Goal: Task Accomplishment & Management: Manage account settings

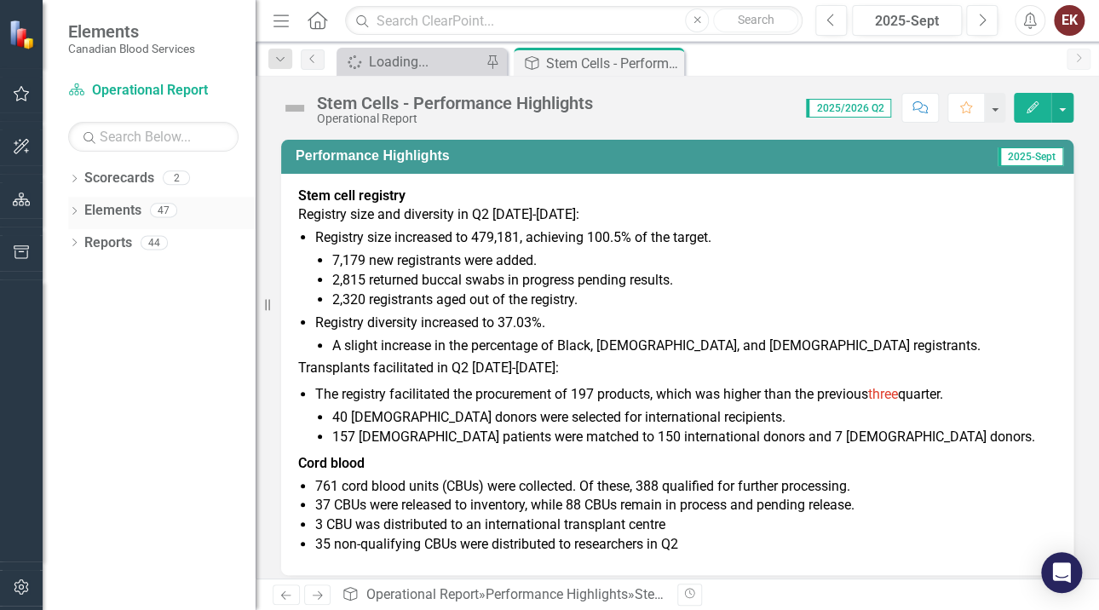
click at [76, 208] on icon "Dropdown" at bounding box center [74, 212] width 12 height 9
click at [80, 266] on div "Dropdown Measure Measures 39" at bounding box center [166, 278] width 179 height 32
click at [84, 273] on icon at bounding box center [83, 275] width 4 height 8
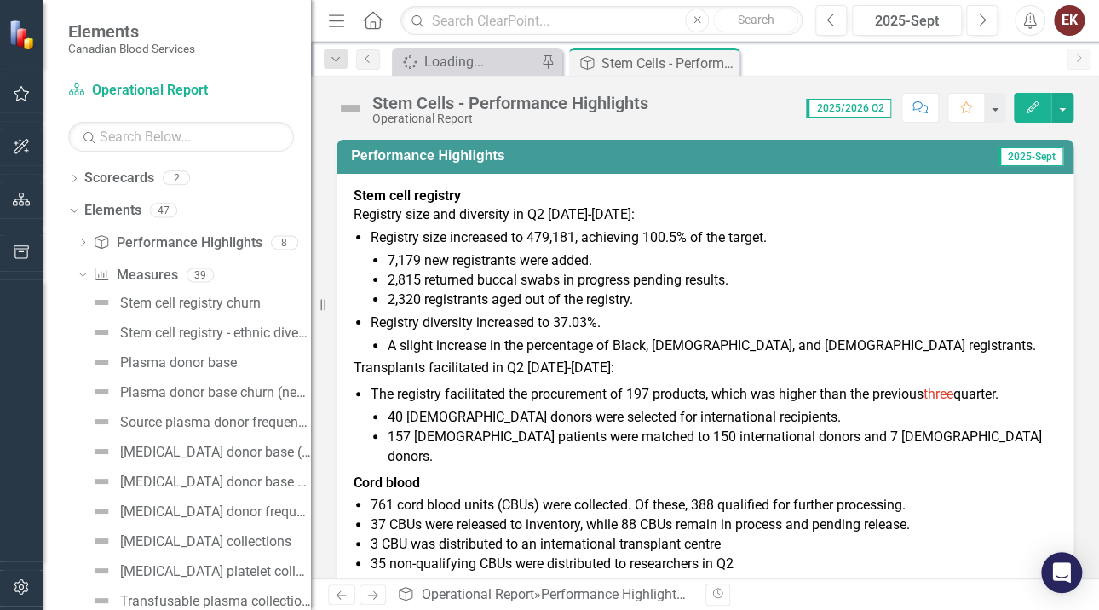
drag, startPoint x: 256, startPoint y: 406, endPoint x: 311, endPoint y: 406, distance: 54.5
click at [311, 406] on div "Resize" at bounding box center [318, 305] width 14 height 610
click at [222, 308] on div "Stem cell registry churn" at bounding box center [190, 303] width 141 height 15
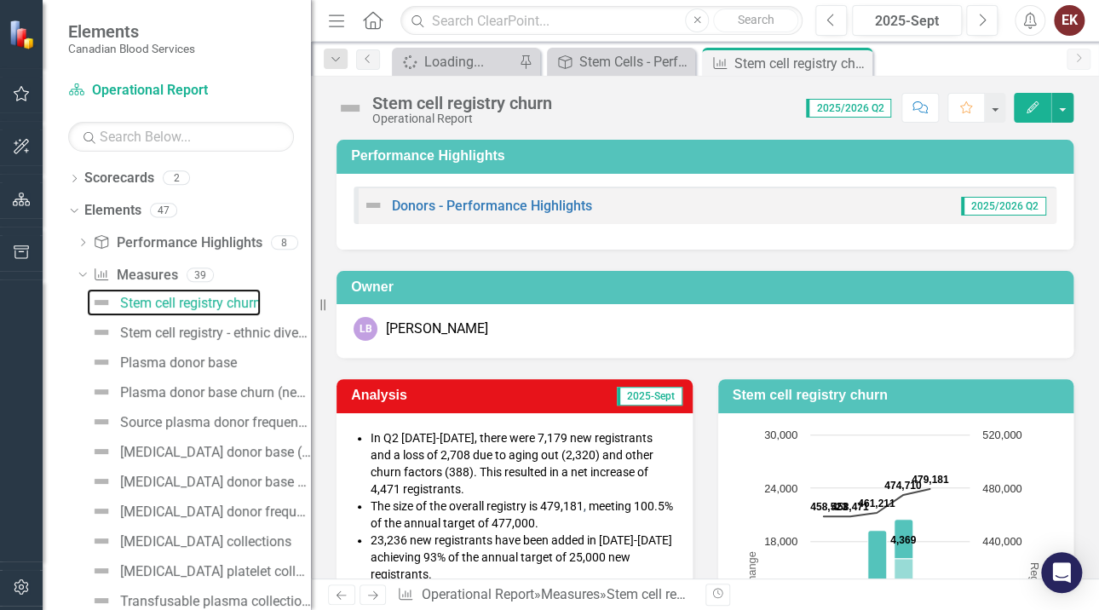
scroll to position [85, 0]
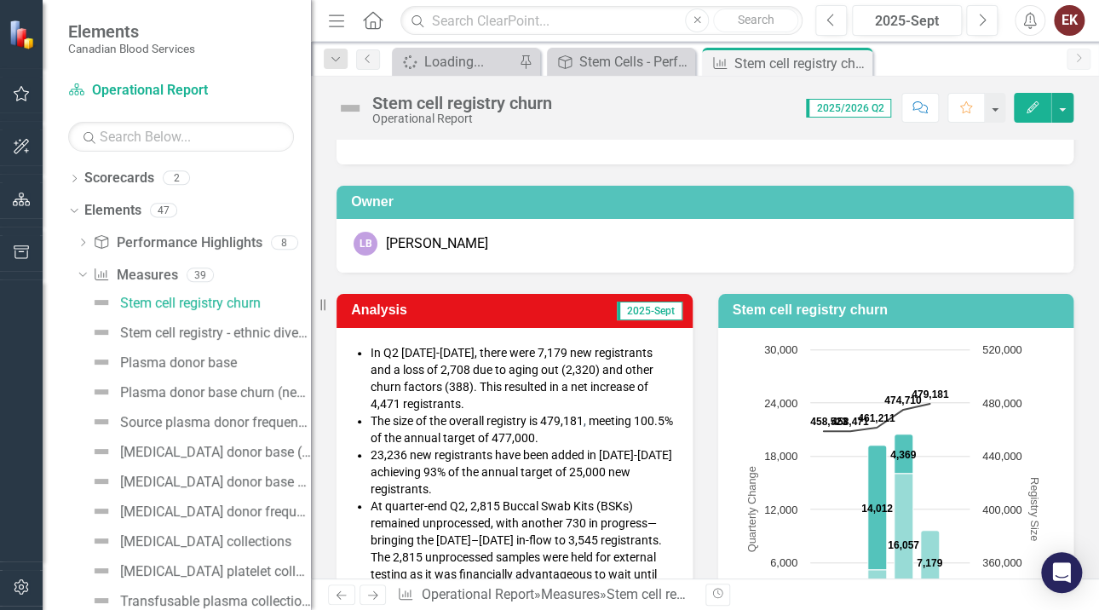
click at [1019, 58] on div "Spinner Loading... Pin Performance Highlight Stem Cells - Performance Highlight…" at bounding box center [724, 61] width 670 height 27
click at [890, 17] on div "2025-Sept" at bounding box center [907, 21] width 98 height 20
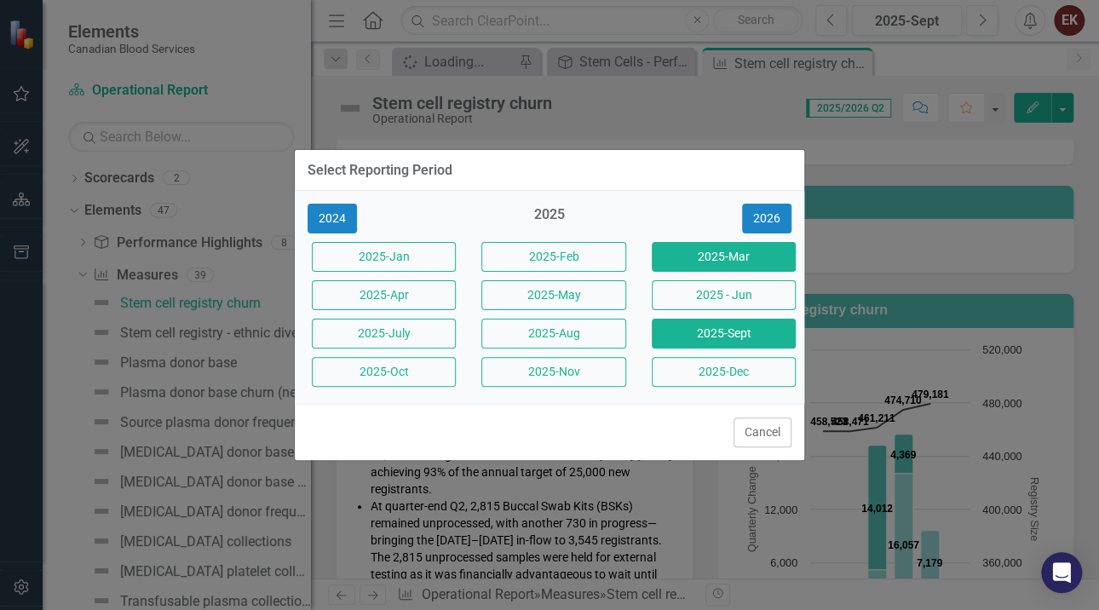
click at [693, 249] on button "2025-Mar" at bounding box center [724, 257] width 144 height 30
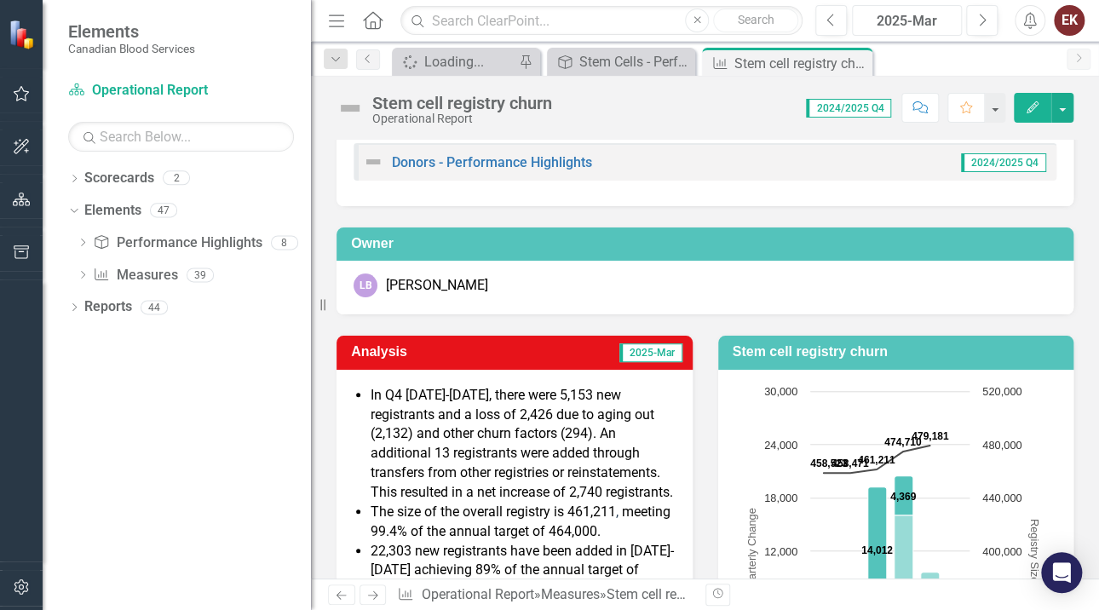
scroll to position [85, 0]
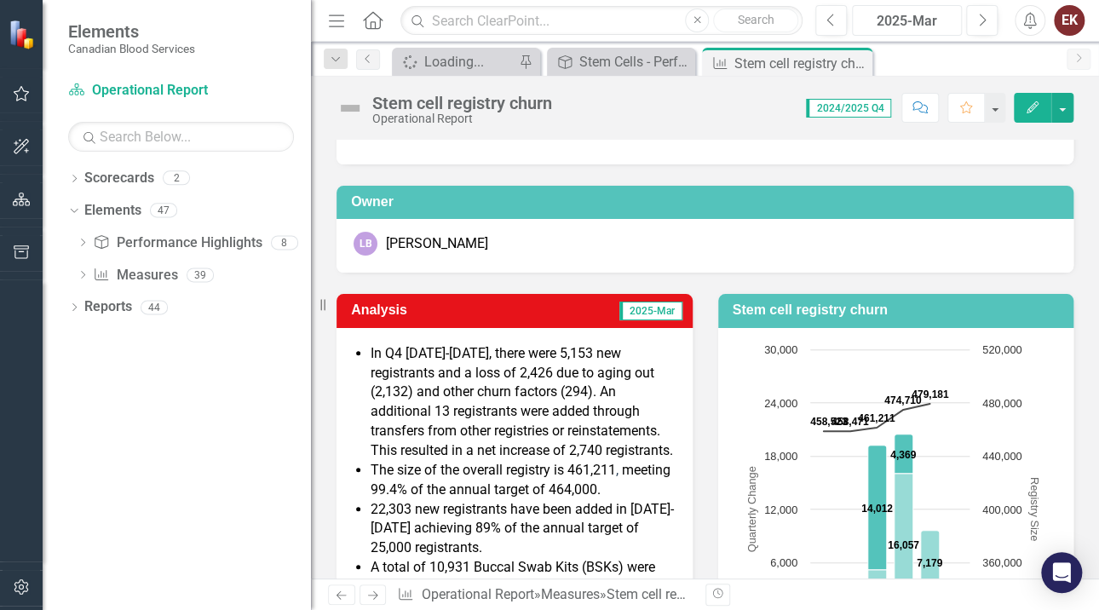
click at [929, 27] on div "2025-Mar" at bounding box center [907, 21] width 98 height 20
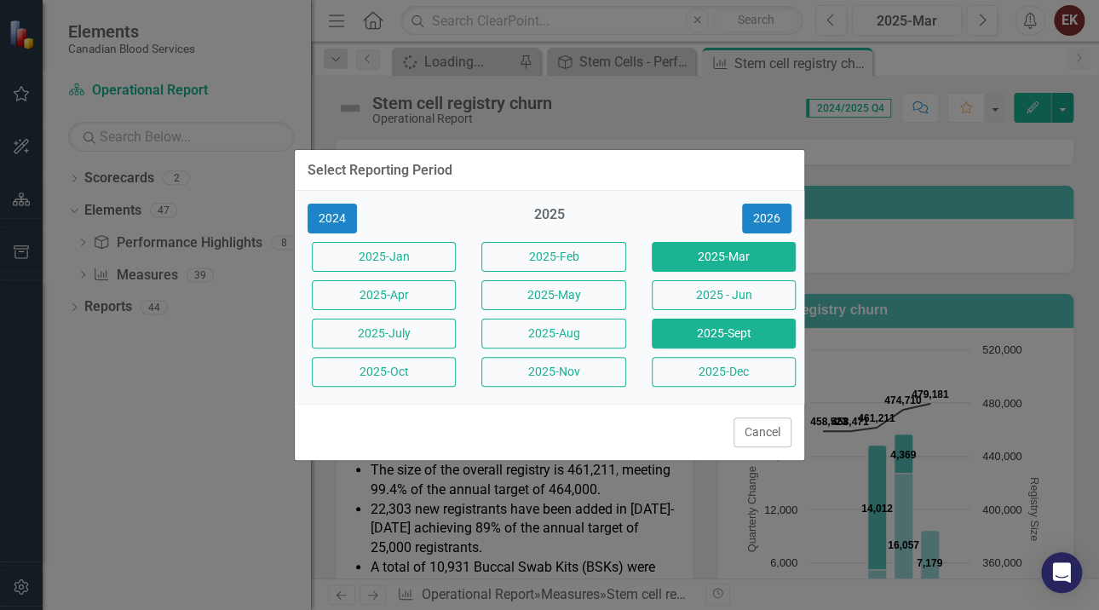
click at [738, 336] on button "2025-Sept" at bounding box center [724, 334] width 144 height 30
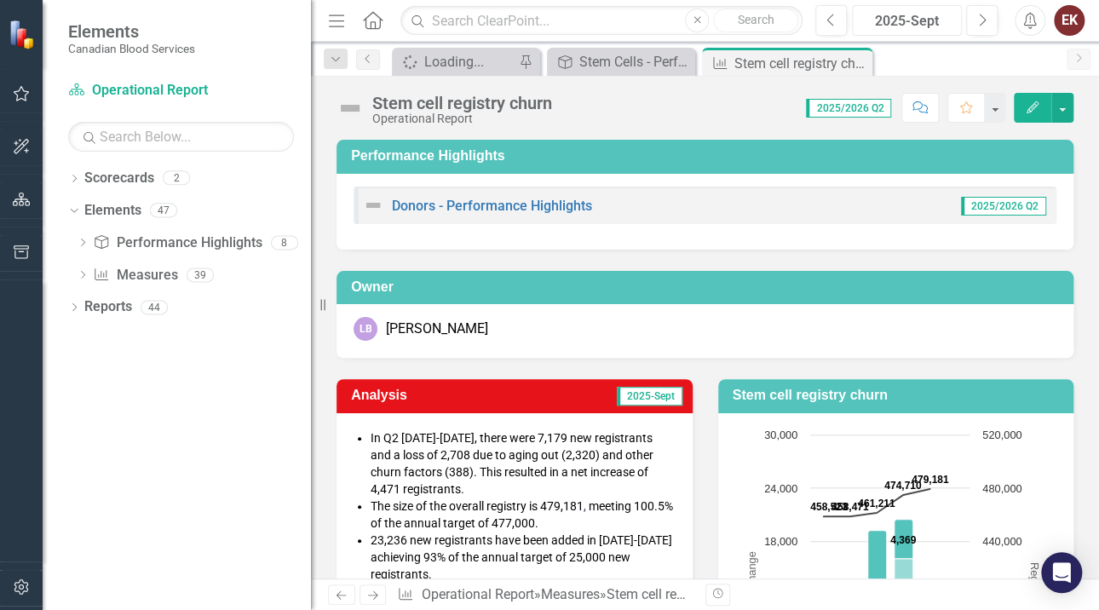
click at [902, 19] on div "2025-Sept" at bounding box center [907, 21] width 98 height 20
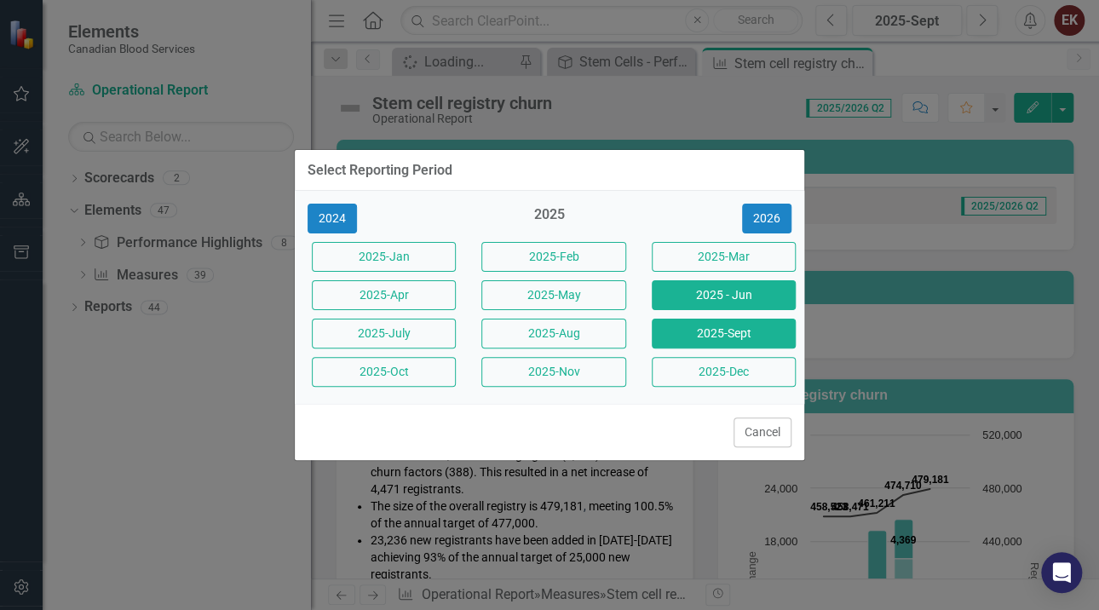
click at [719, 295] on button "2025 - Jun" at bounding box center [724, 295] width 144 height 30
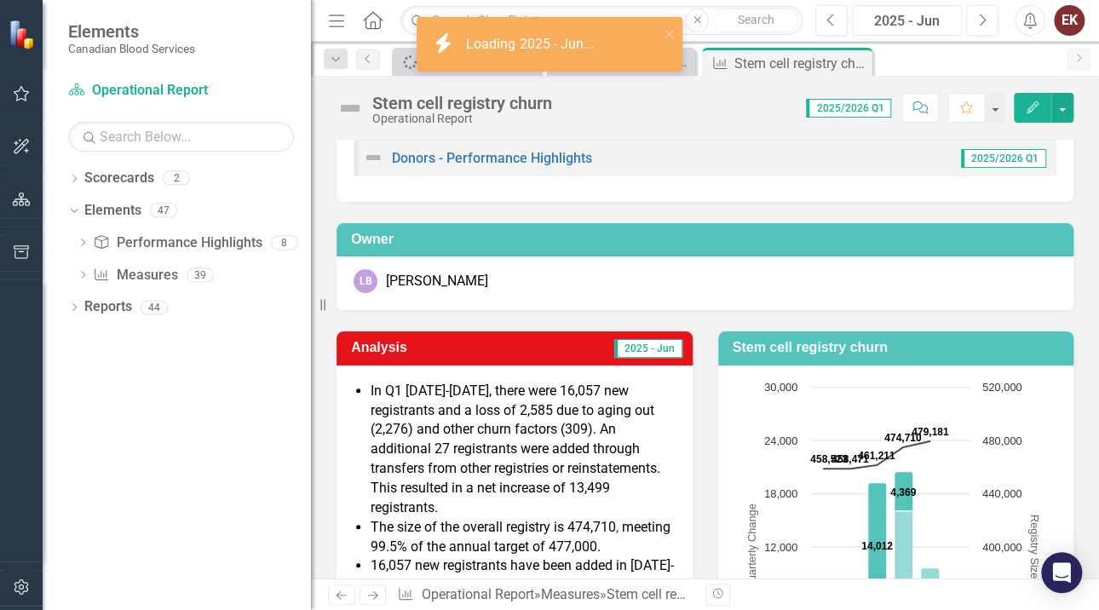
scroll to position [85, 0]
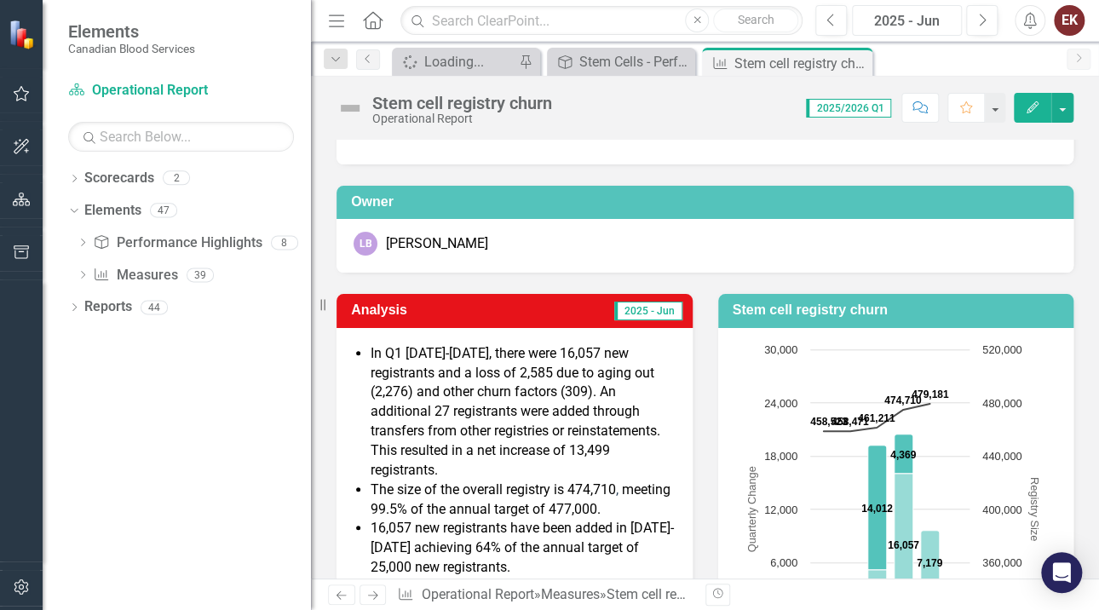
click at [894, 11] on div "2025 - Jun" at bounding box center [907, 21] width 98 height 20
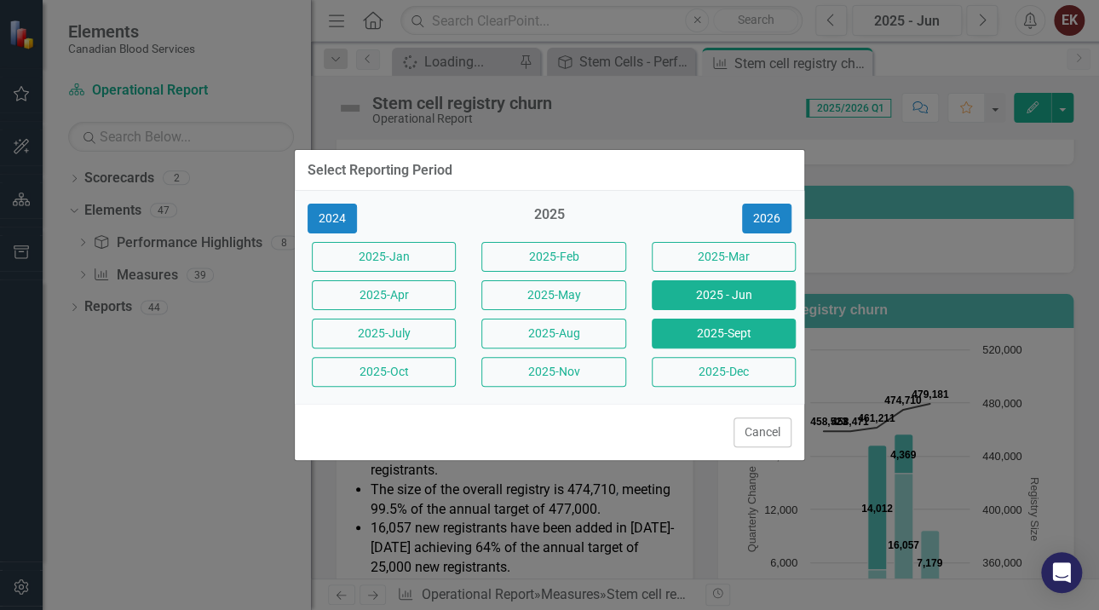
click at [744, 338] on button "2025-Sept" at bounding box center [724, 334] width 144 height 30
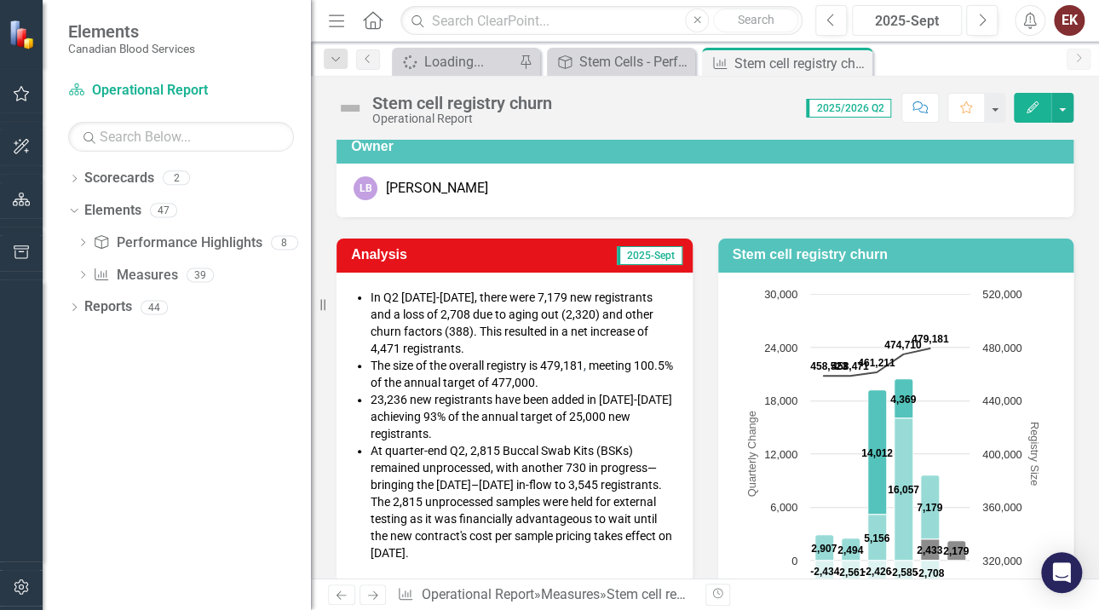
scroll to position [170, 0]
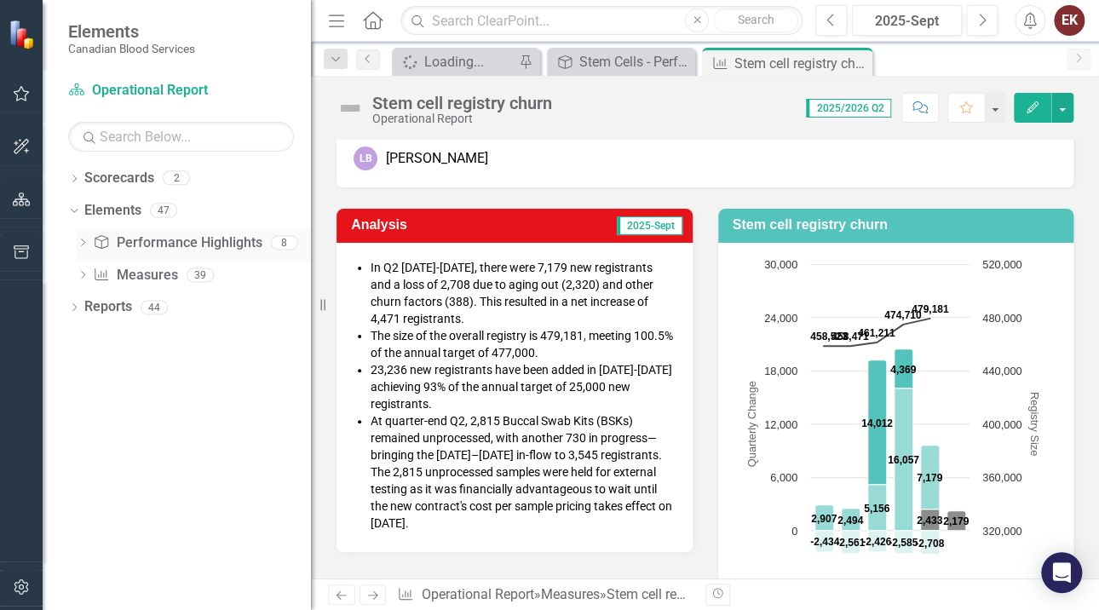
click at [86, 238] on div "Dropdown" at bounding box center [83, 245] width 12 height 14
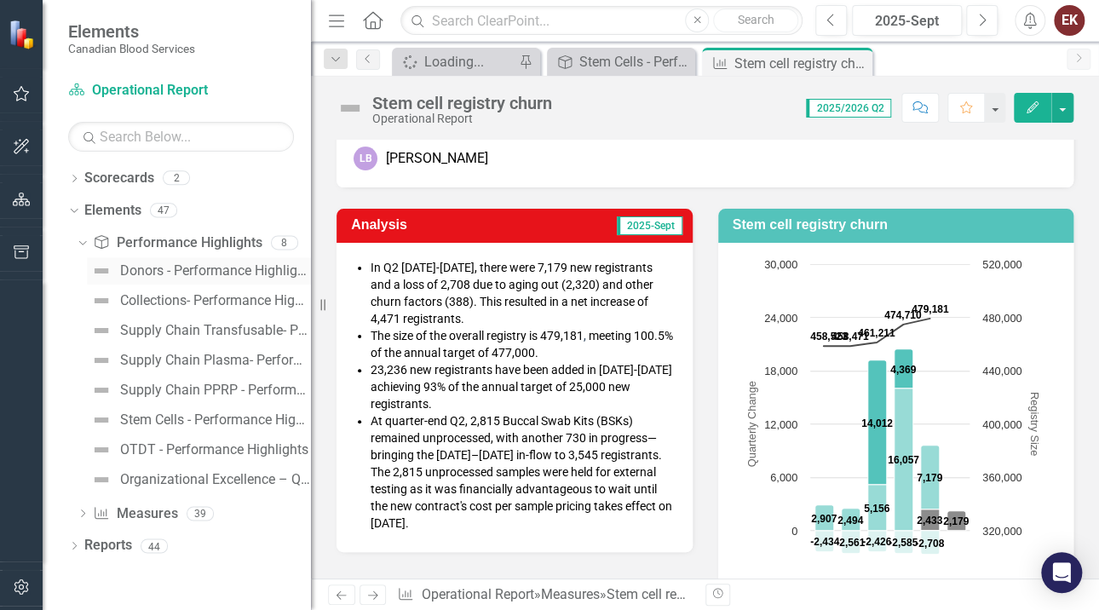
click at [196, 264] on div "Donors - Performance Highlights" at bounding box center [215, 270] width 191 height 15
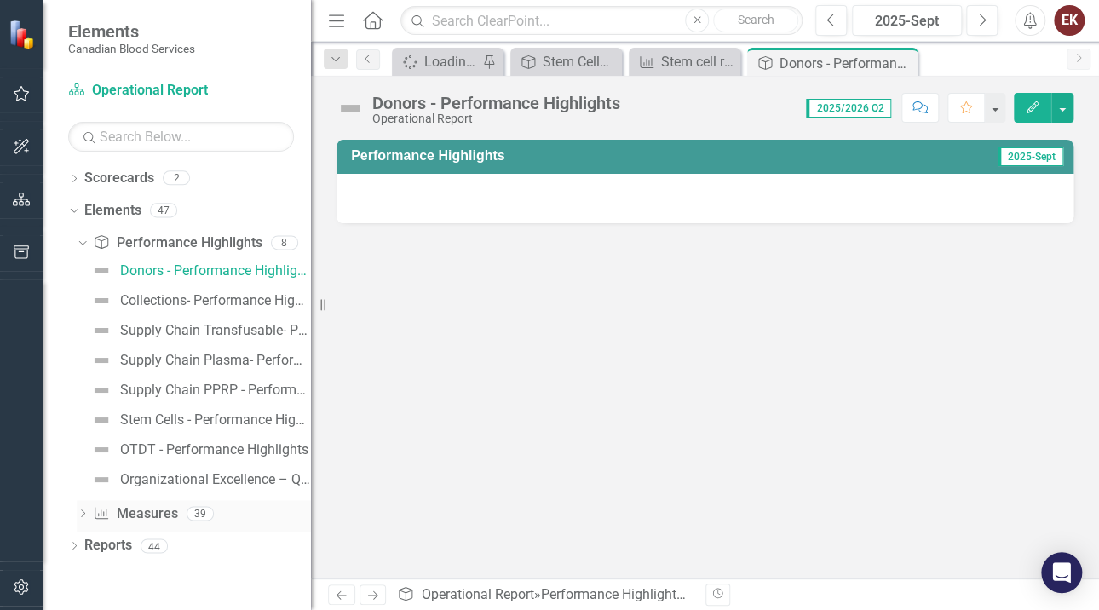
click at [81, 511] on icon "Dropdown" at bounding box center [83, 514] width 12 height 9
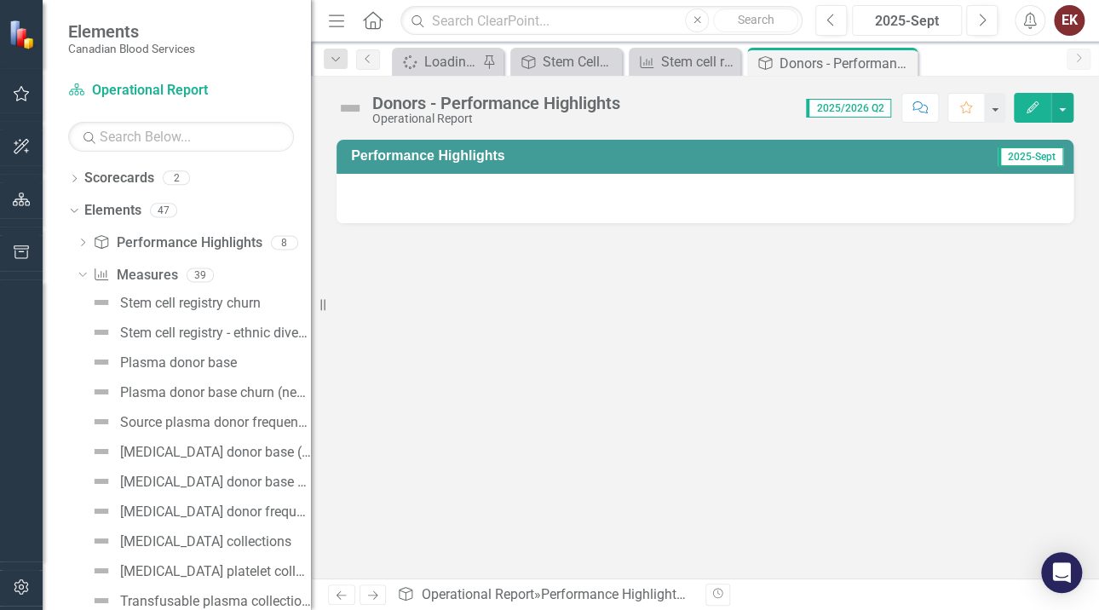
click at [924, 24] on div "2025-Sept" at bounding box center [907, 21] width 98 height 20
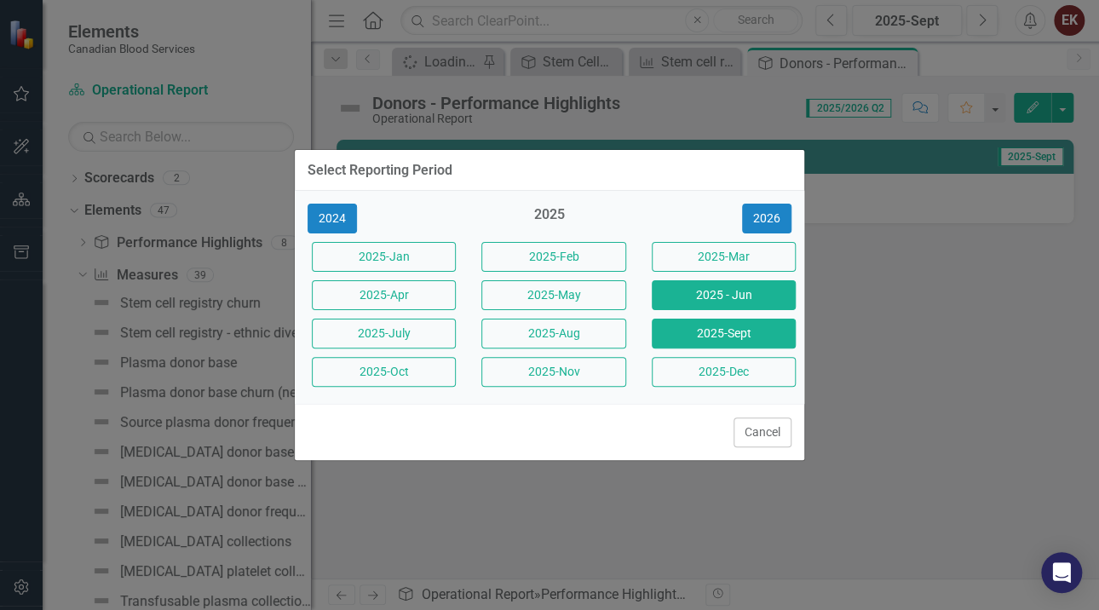
click at [711, 292] on button "2025 - Jun" at bounding box center [724, 295] width 144 height 30
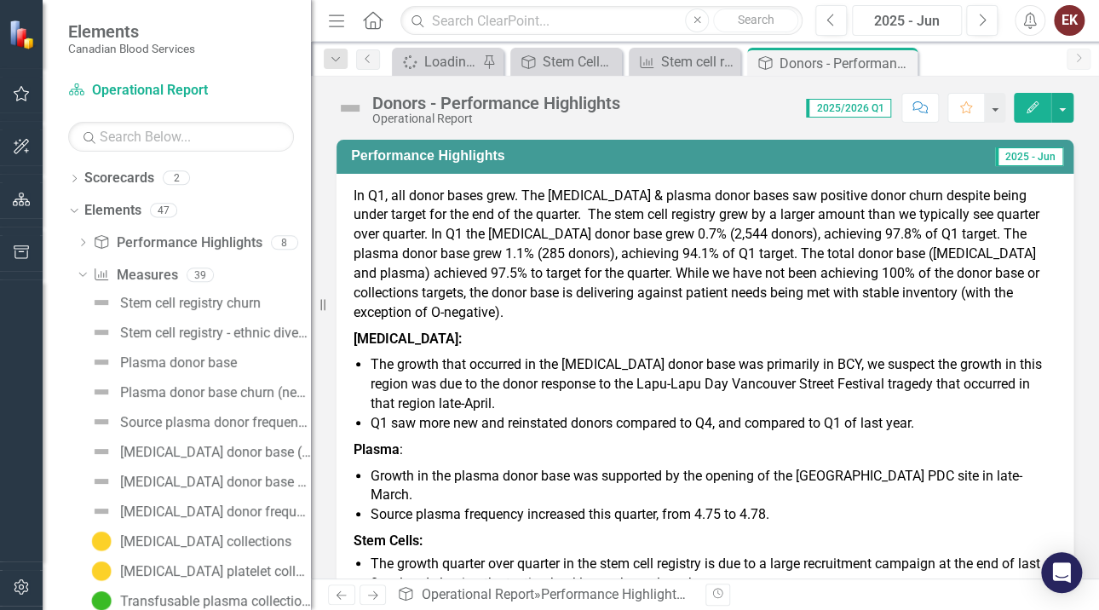
click at [941, 21] on div "2025 - Jun" at bounding box center [907, 21] width 98 height 20
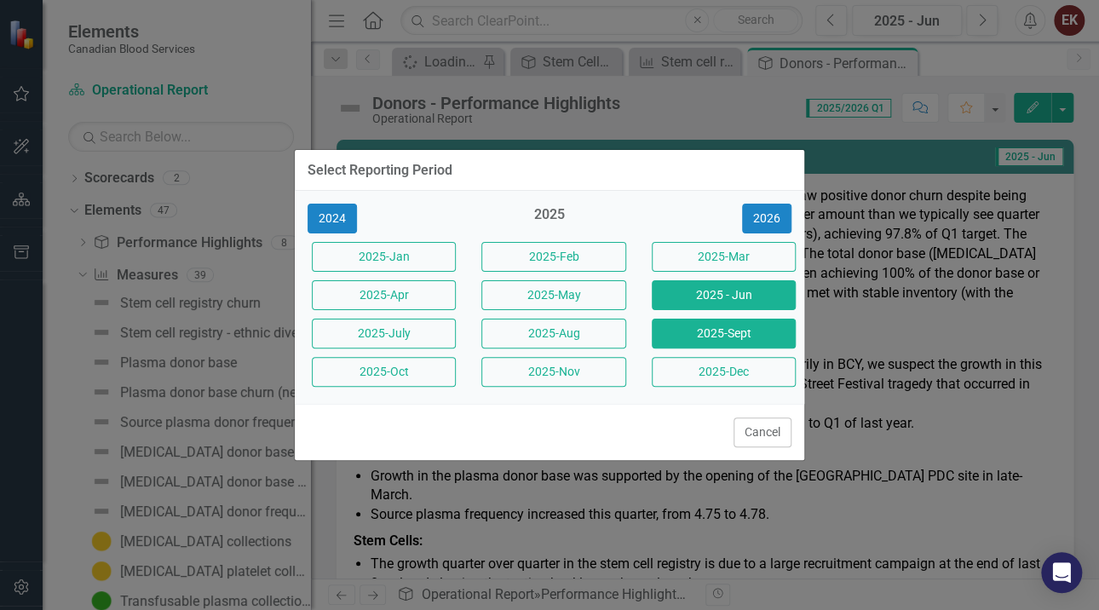
click at [720, 327] on button "2025-Sept" at bounding box center [724, 334] width 144 height 30
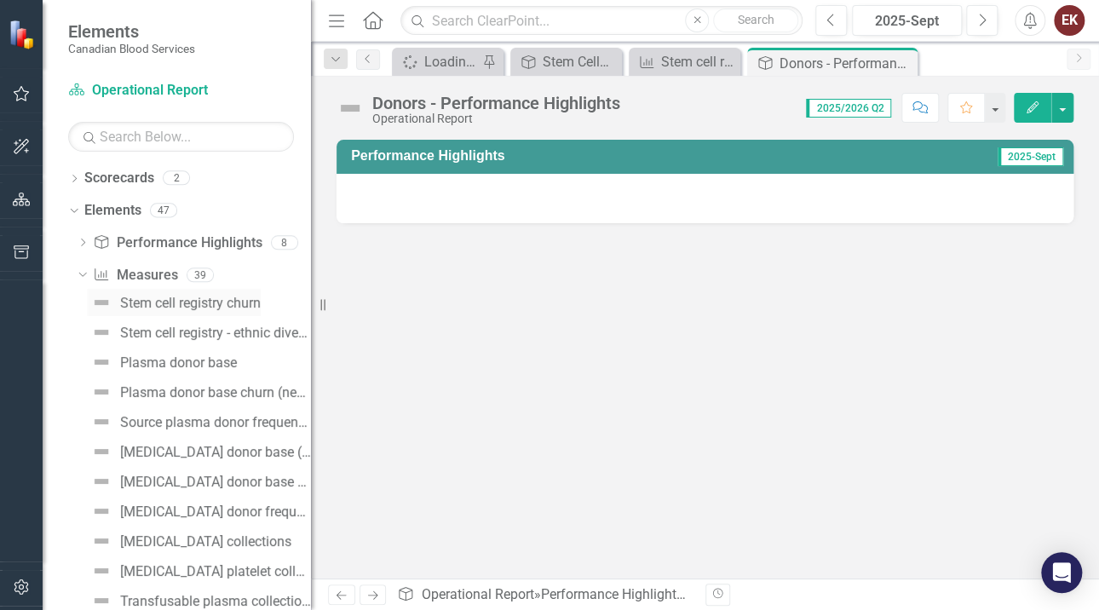
click at [167, 301] on div "Stem cell registry churn" at bounding box center [190, 303] width 141 height 15
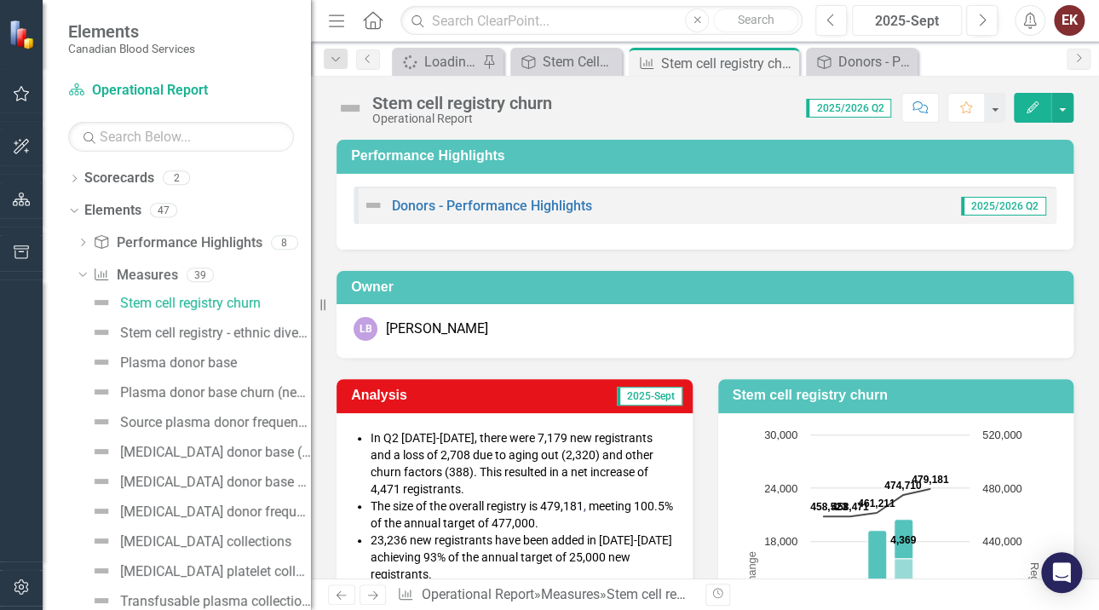
click at [890, 20] on div "2025-Sept" at bounding box center [907, 21] width 98 height 20
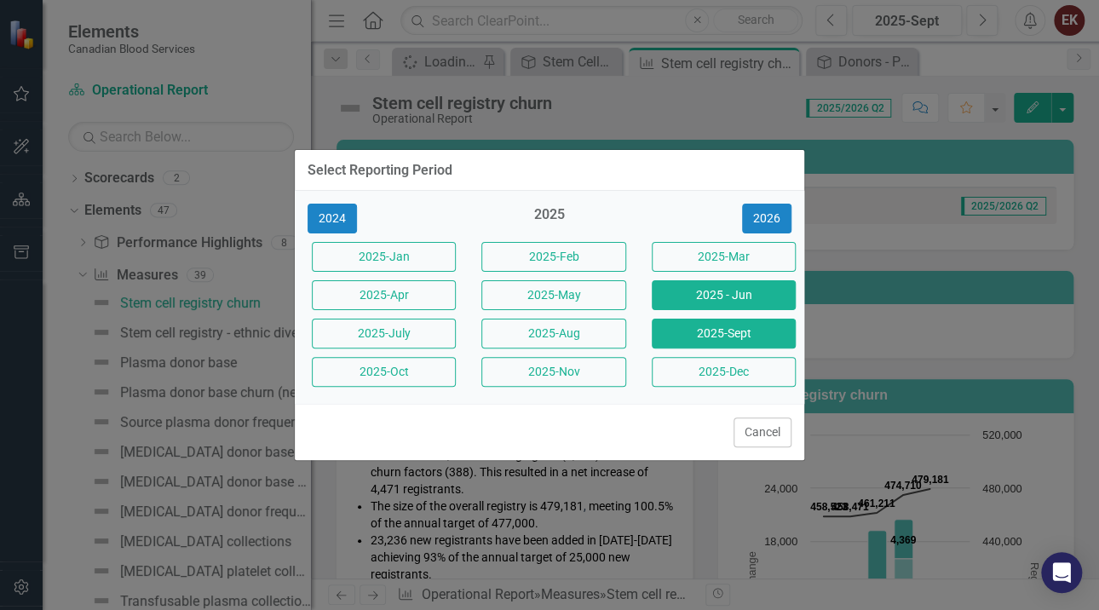
click at [730, 300] on button "2025 - Jun" at bounding box center [724, 295] width 144 height 30
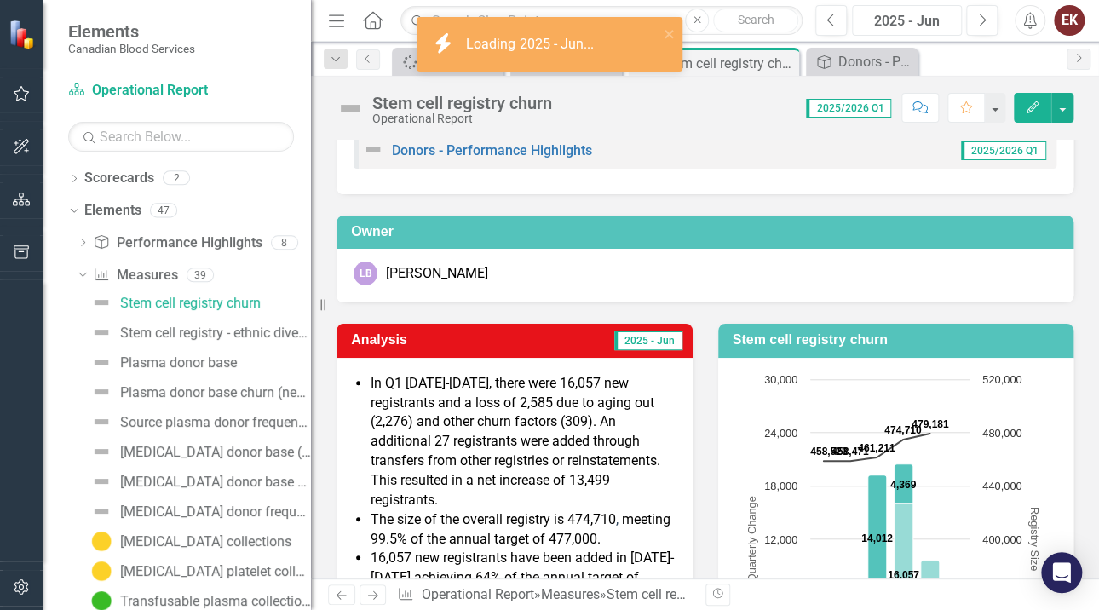
scroll to position [85, 0]
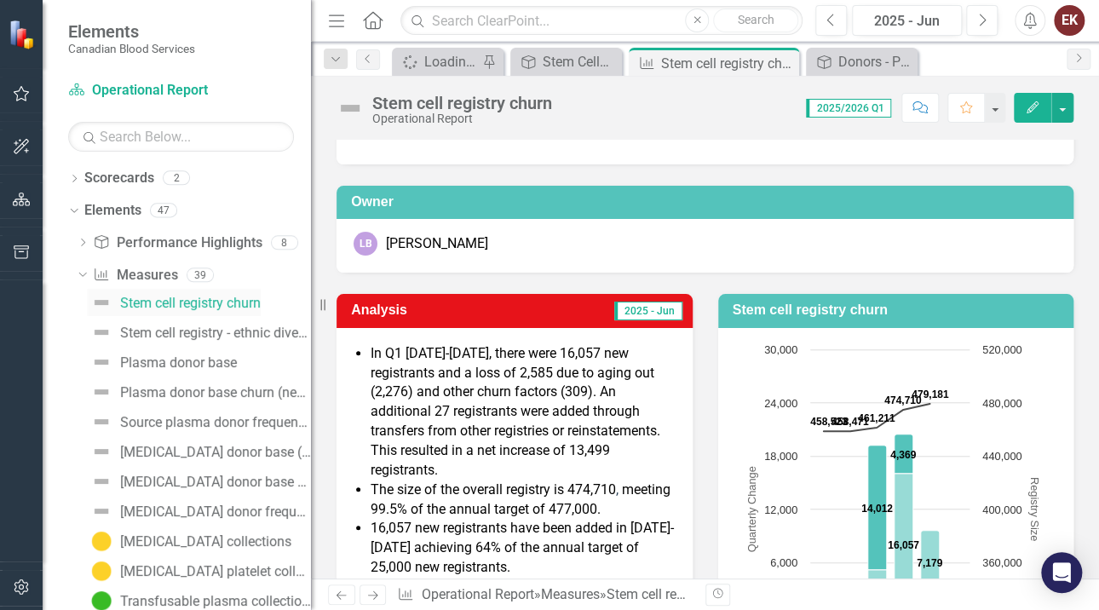
click at [161, 302] on div "Stem cell registry churn" at bounding box center [190, 303] width 141 height 15
click at [939, 19] on div "2025 - Jun" at bounding box center [907, 21] width 98 height 20
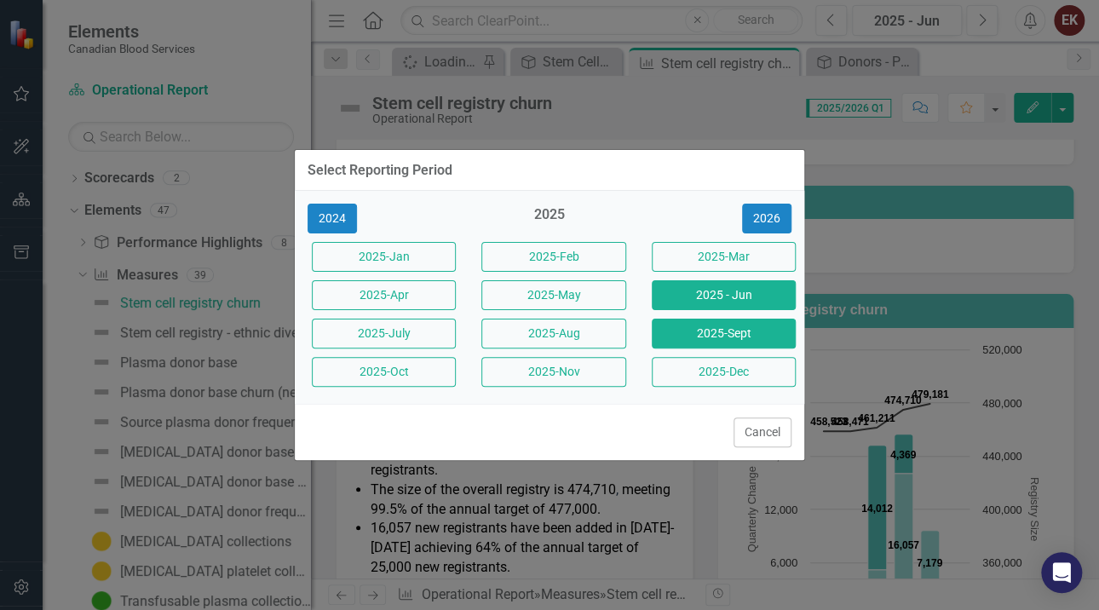
click at [687, 336] on button "2025-Sept" at bounding box center [724, 334] width 144 height 30
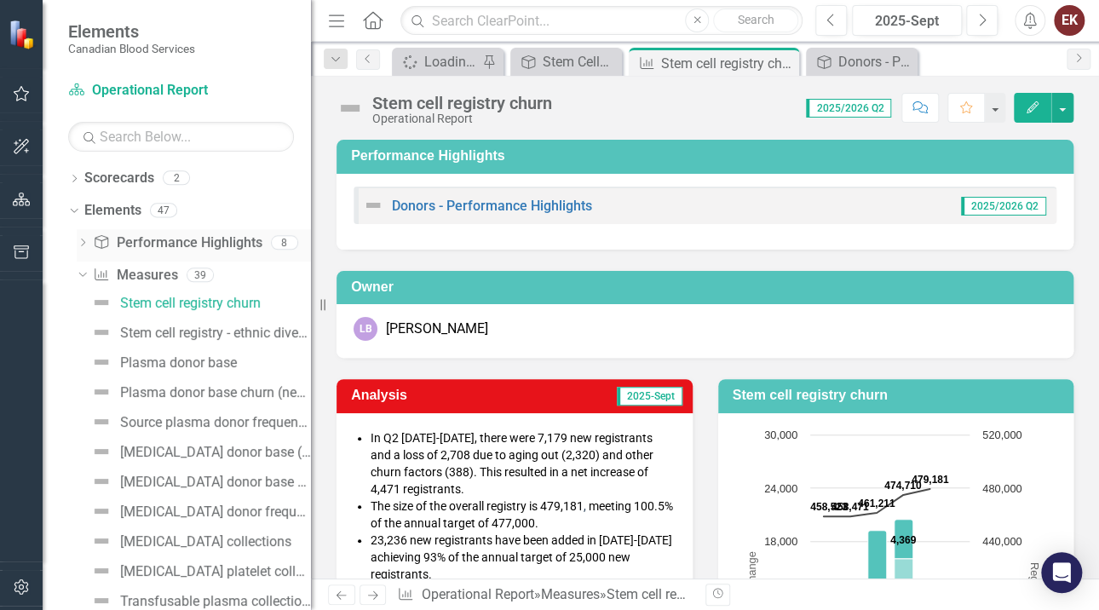
click at [86, 241] on icon "Dropdown" at bounding box center [83, 243] width 12 height 9
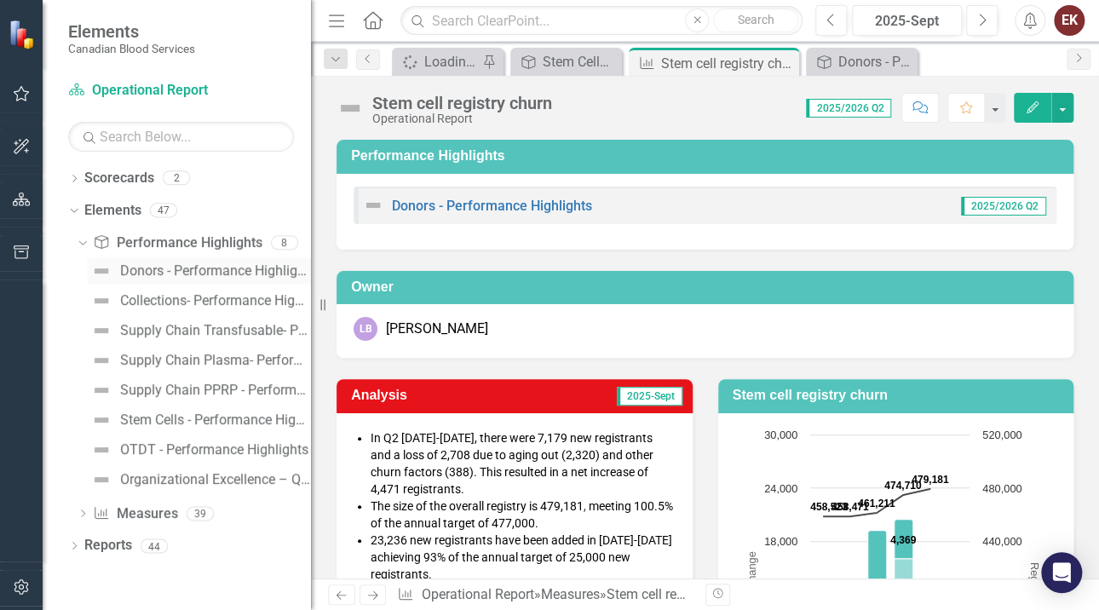
click at [165, 265] on div "Donors - Performance Highlights" at bounding box center [215, 270] width 191 height 15
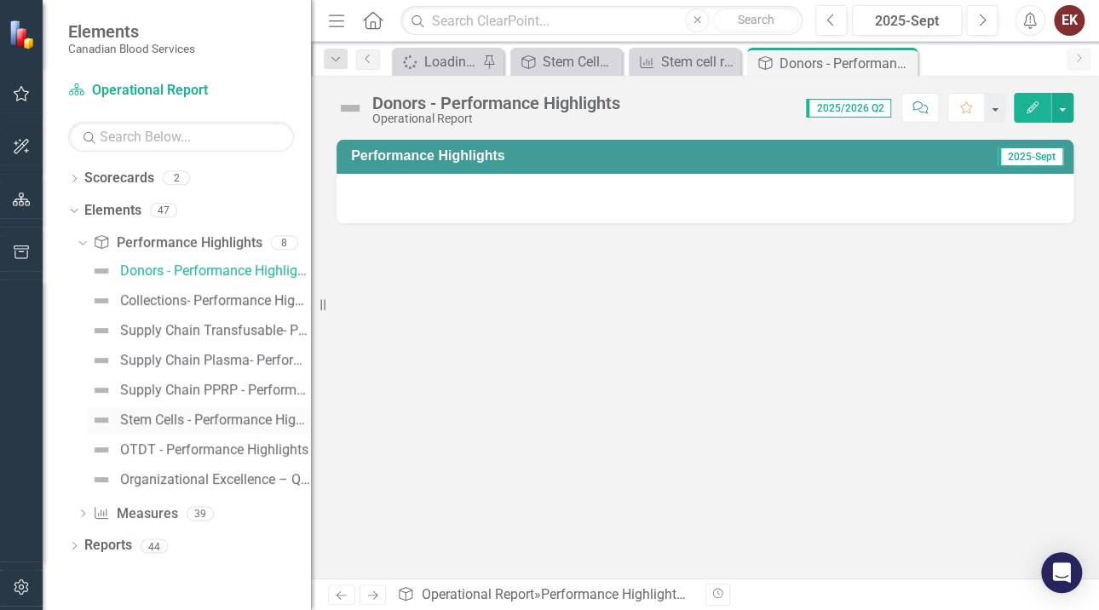
click at [228, 414] on div "Stem Cells - Performance Highlights" at bounding box center [215, 419] width 191 height 15
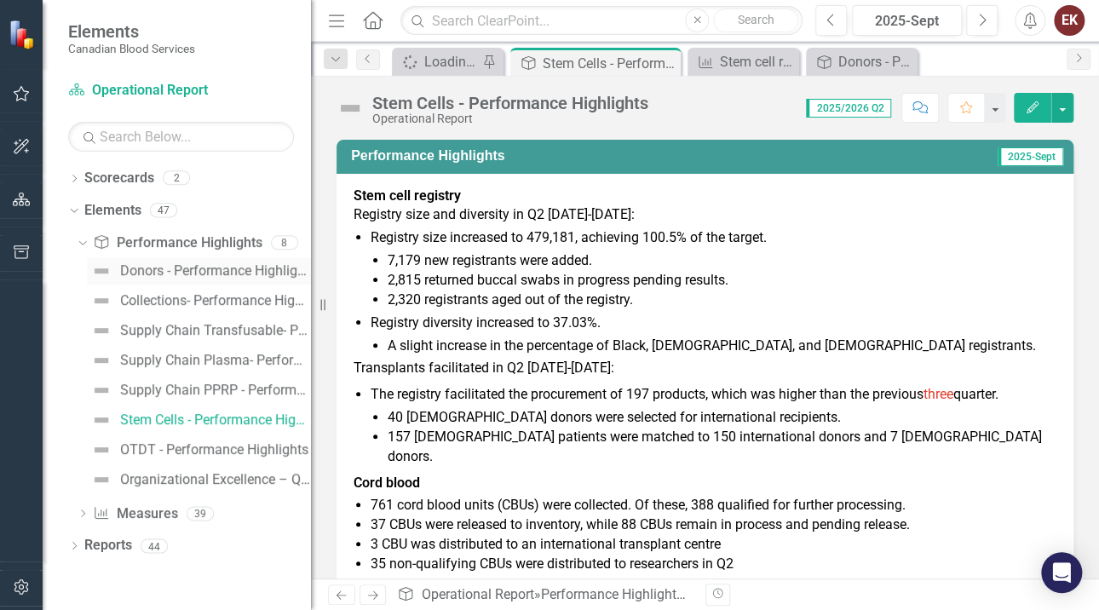
click at [193, 267] on div "Donors - Performance Highlights" at bounding box center [215, 270] width 191 height 15
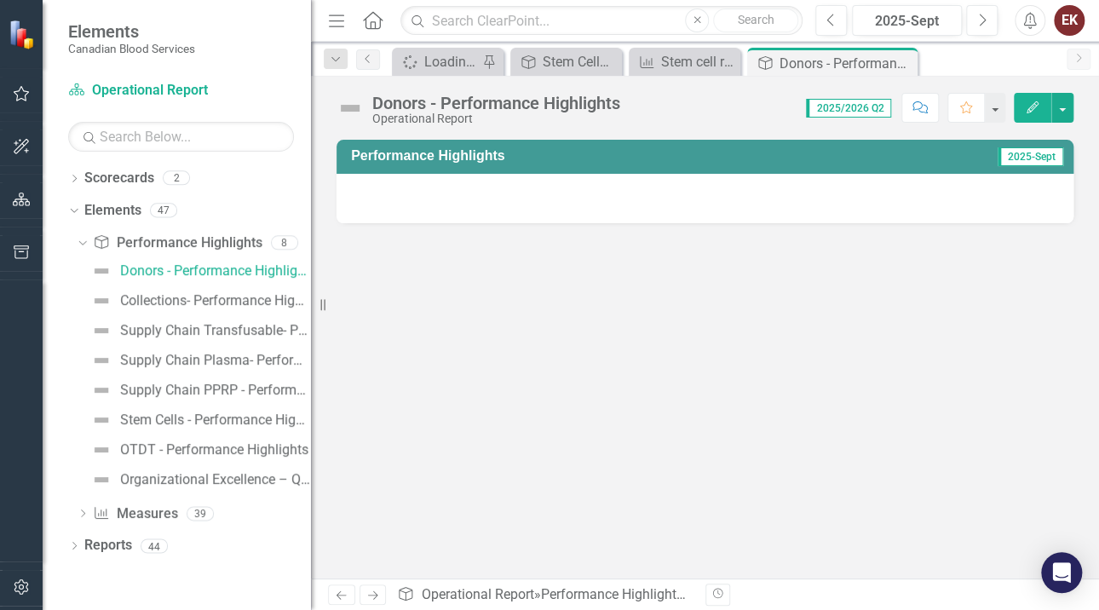
click at [710, 202] on div at bounding box center [705, 198] width 737 height 49
click at [83, 511] on icon at bounding box center [83, 514] width 4 height 8
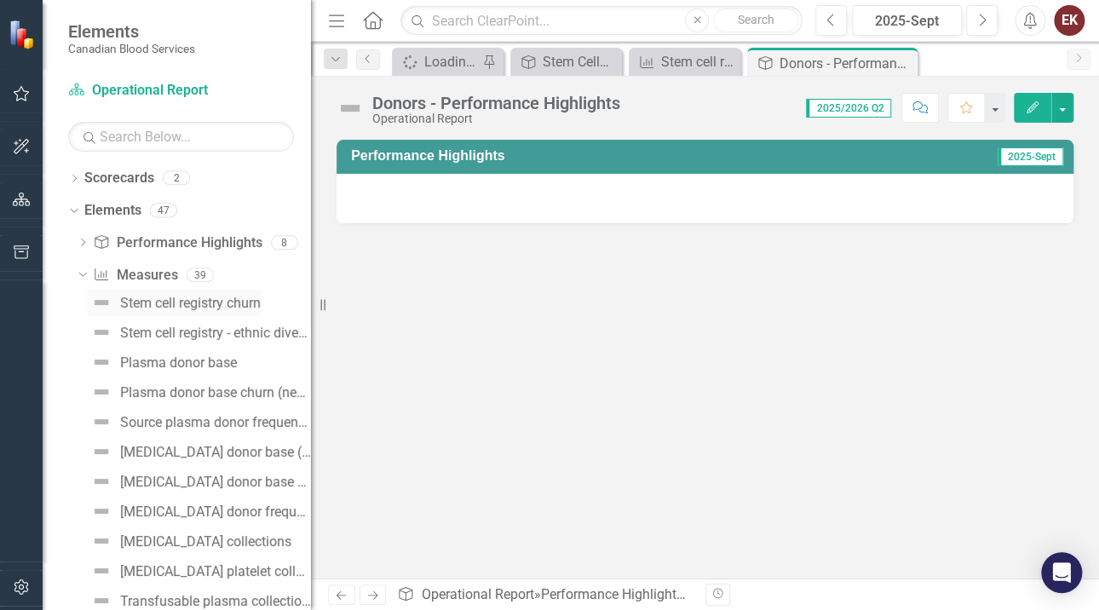
click at [203, 297] on div "Stem cell registry churn" at bounding box center [190, 303] width 141 height 15
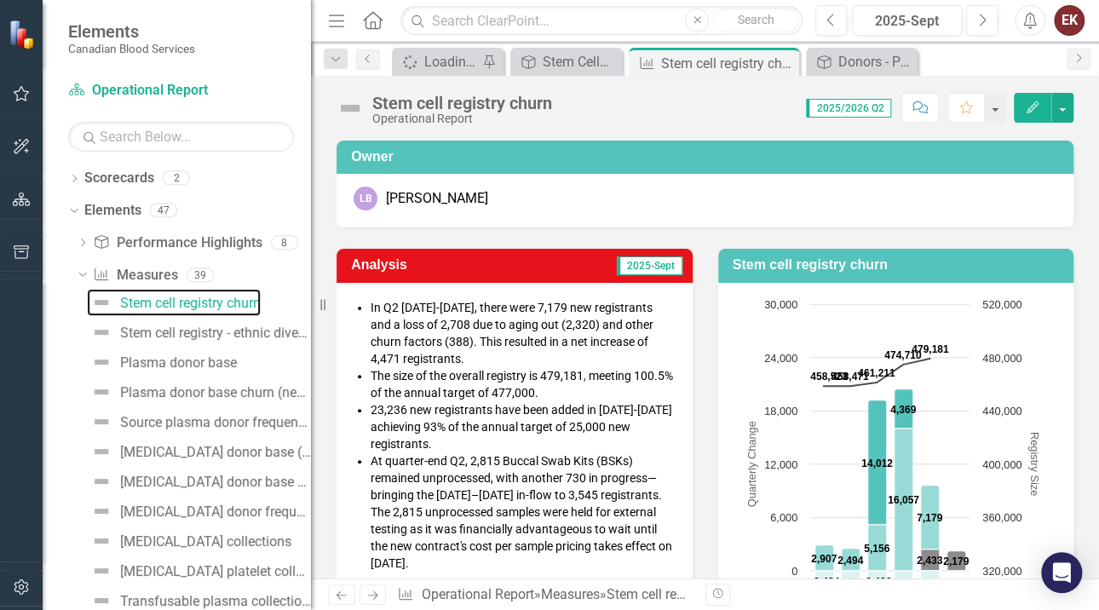
scroll to position [170, 0]
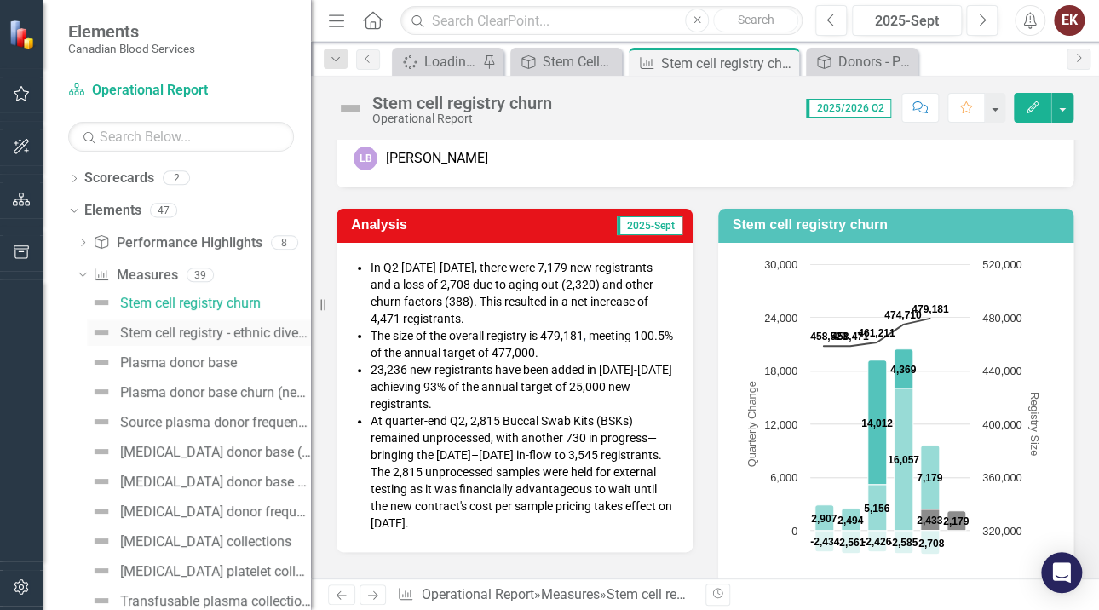
click at [146, 327] on div "Stem cell registry - ethnic diversity" at bounding box center [215, 333] width 191 height 15
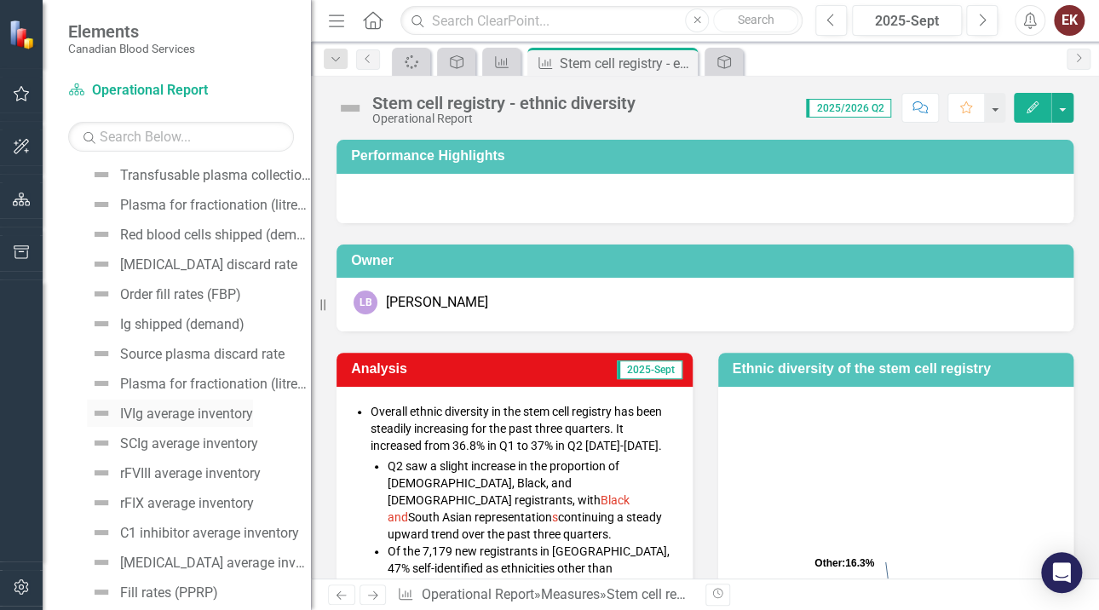
scroll to position [596, 0]
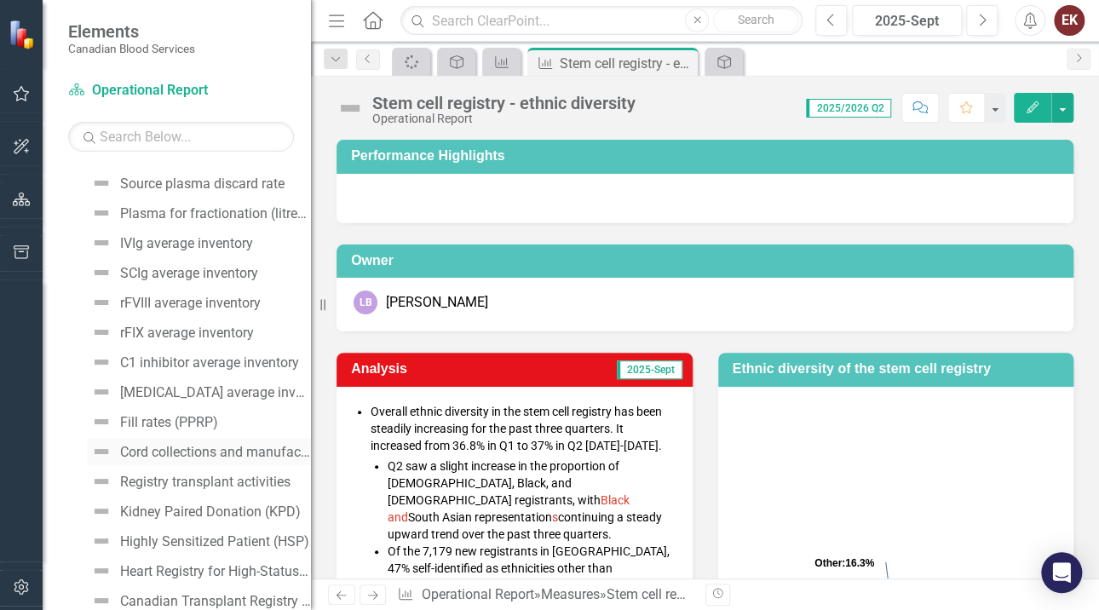
click at [188, 447] on div "Cord collections and manufacturing" at bounding box center [215, 452] width 191 height 15
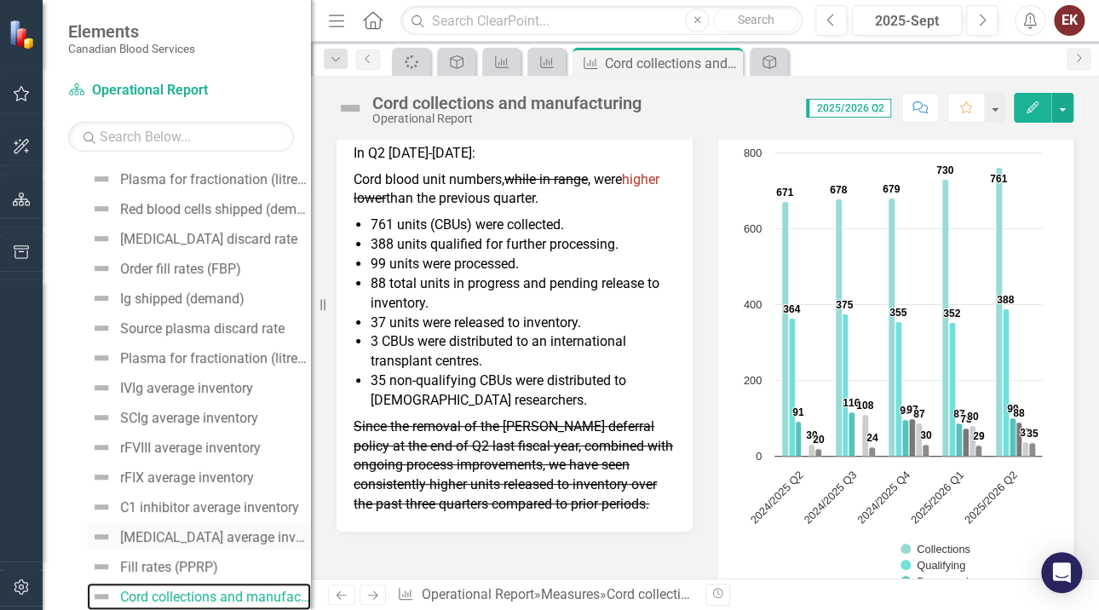
scroll to position [622, 0]
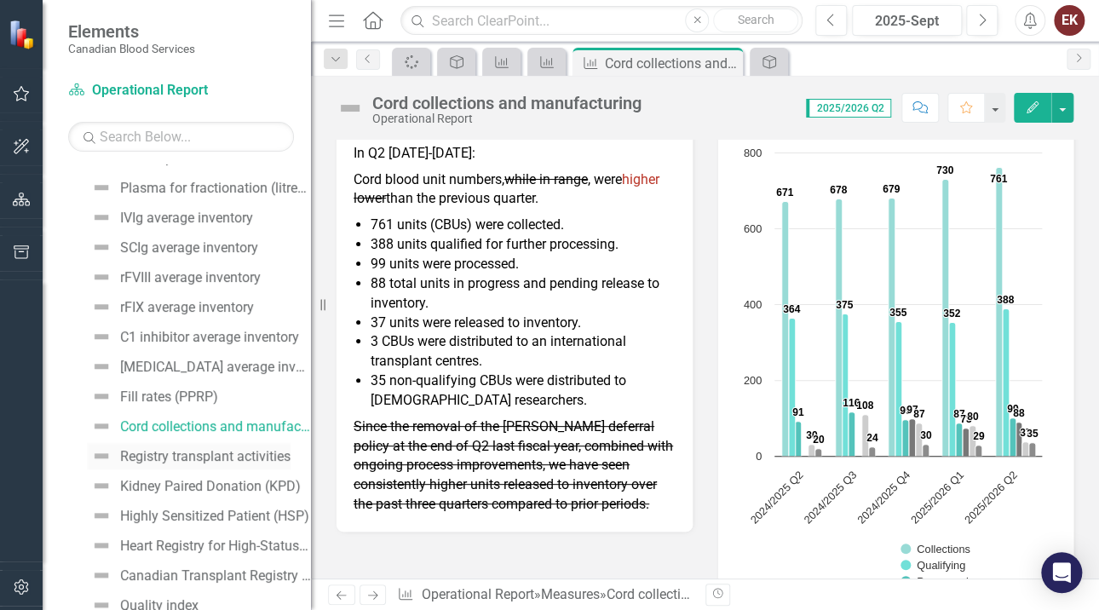
click at [158, 452] on div "Registry transplant activities" at bounding box center [205, 456] width 170 height 15
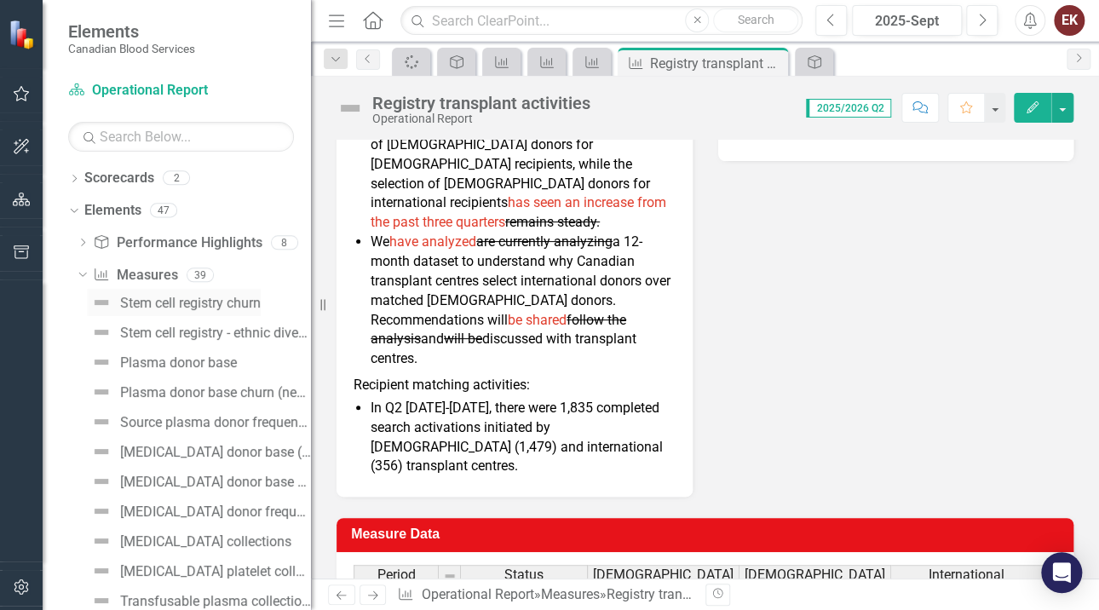
click at [182, 297] on div "Stem cell registry churn" at bounding box center [190, 303] width 141 height 15
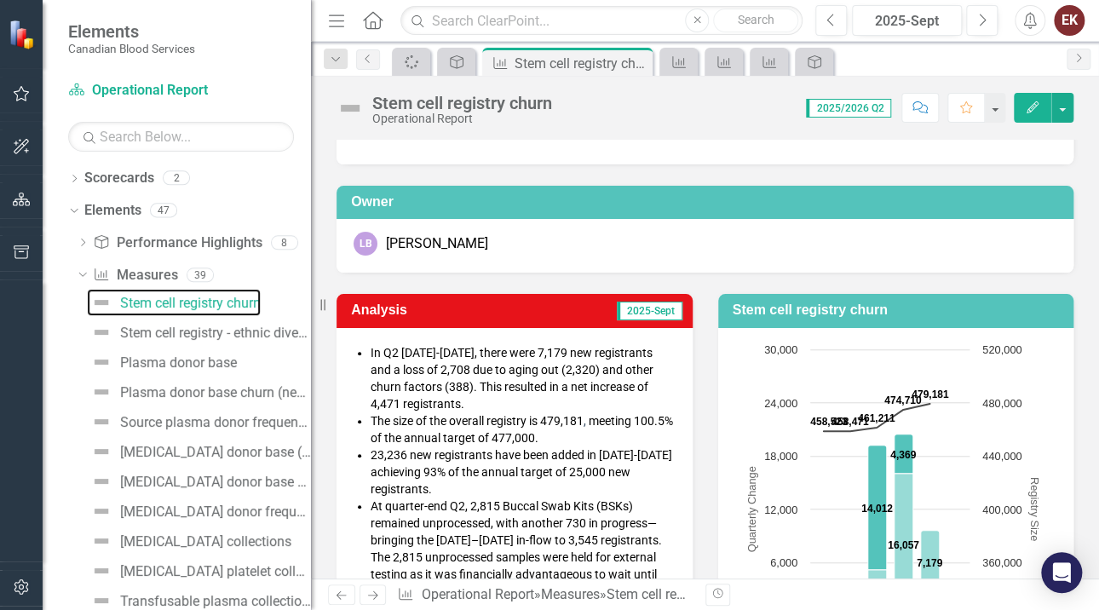
scroll to position [170, 0]
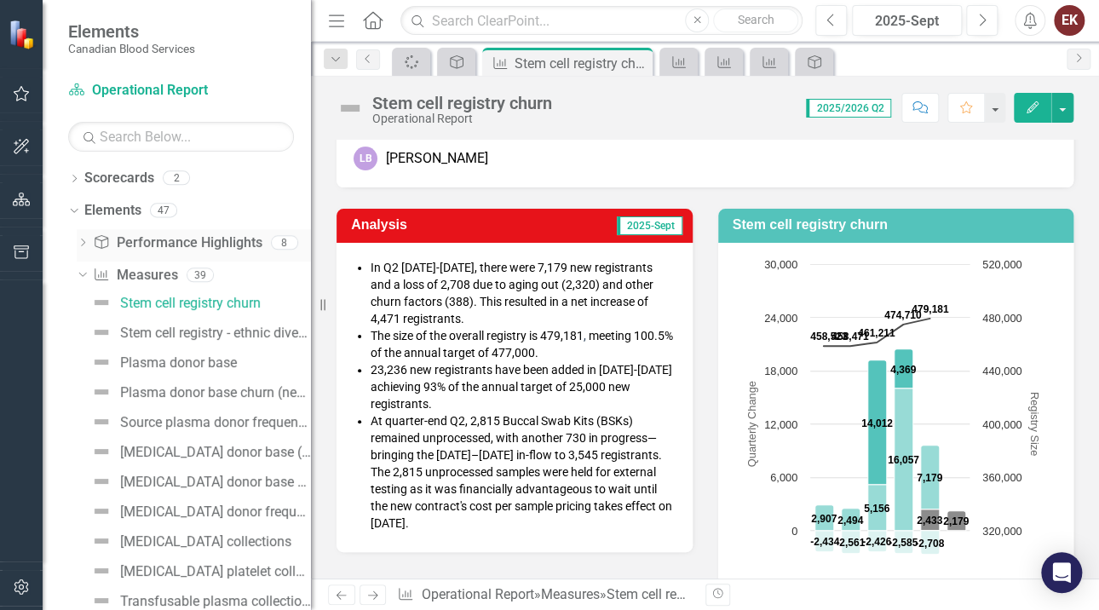
click at [83, 245] on icon "Dropdown" at bounding box center [83, 243] width 12 height 9
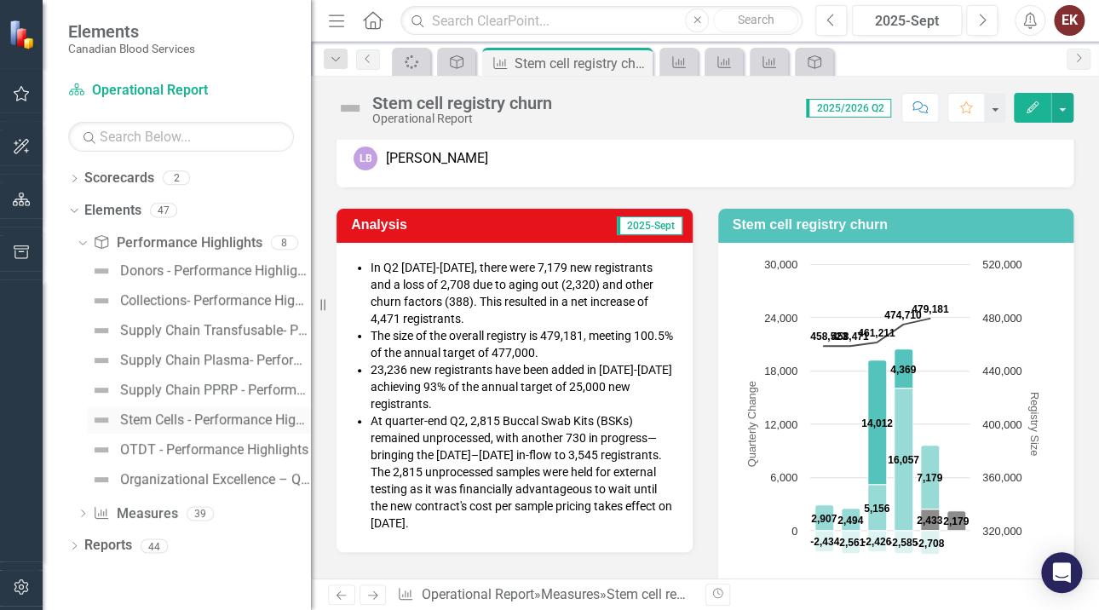
click at [141, 418] on div "Stem Cells - Performance Highlights" at bounding box center [215, 419] width 191 height 15
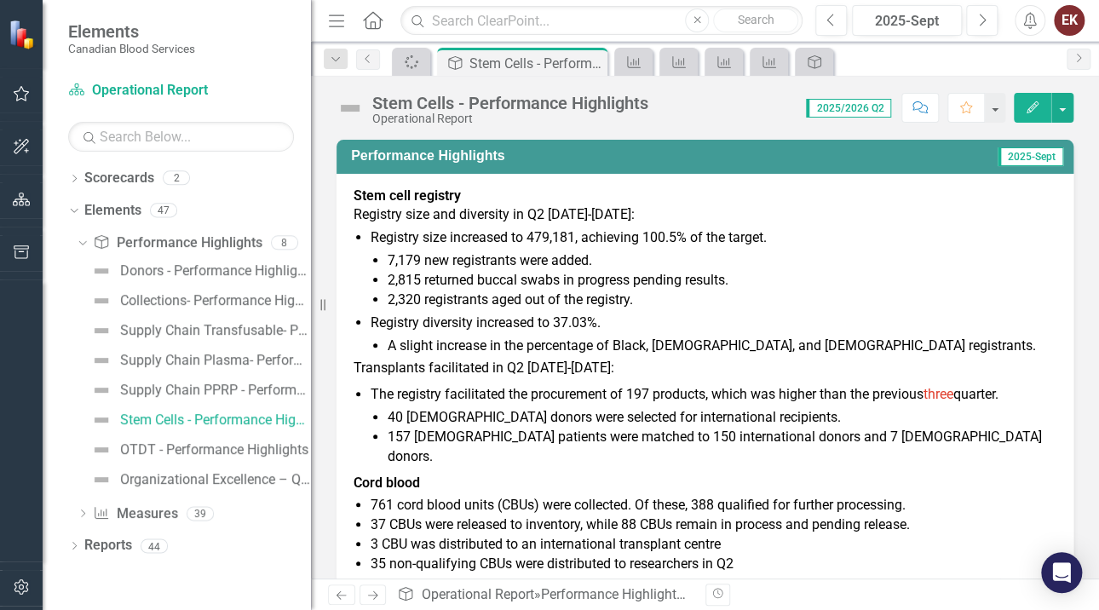
click at [390, 287] on li "2,815 returned buccal swabs in progress pending results." at bounding box center [722, 281] width 669 height 20
click at [390, 285] on li "2,815 returned buccal swabs in progress pending results." at bounding box center [722, 281] width 669 height 20
click at [393, 285] on li "2,815 returned buccal swabs in progress pending results." at bounding box center [722, 281] width 669 height 20
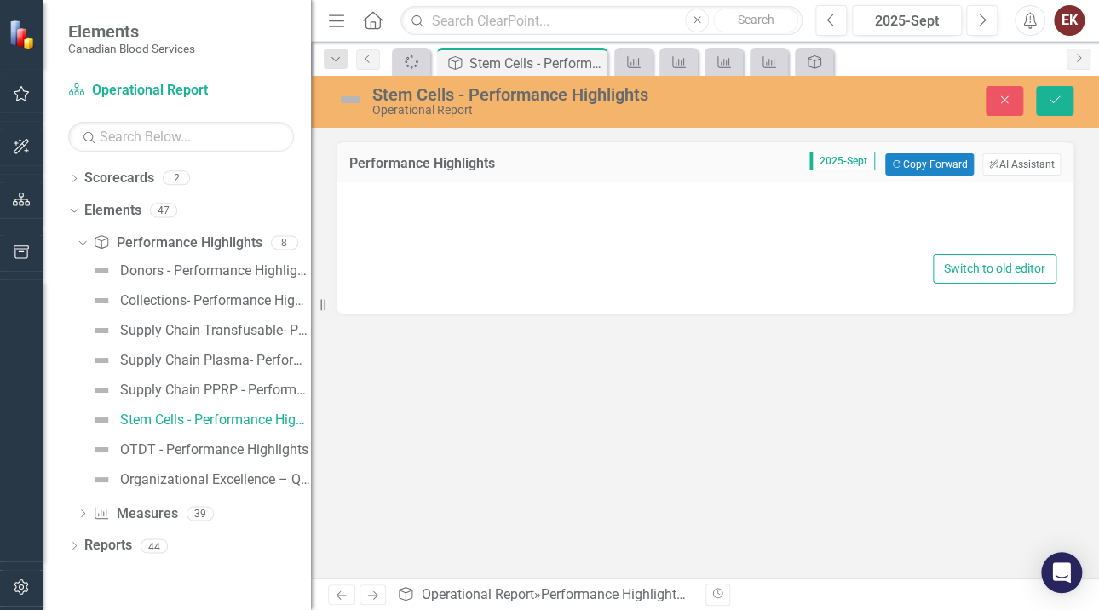
type textarea "<p><strong>Stem cell registry</strong></p> <div> <p>Registry size and diversity…"
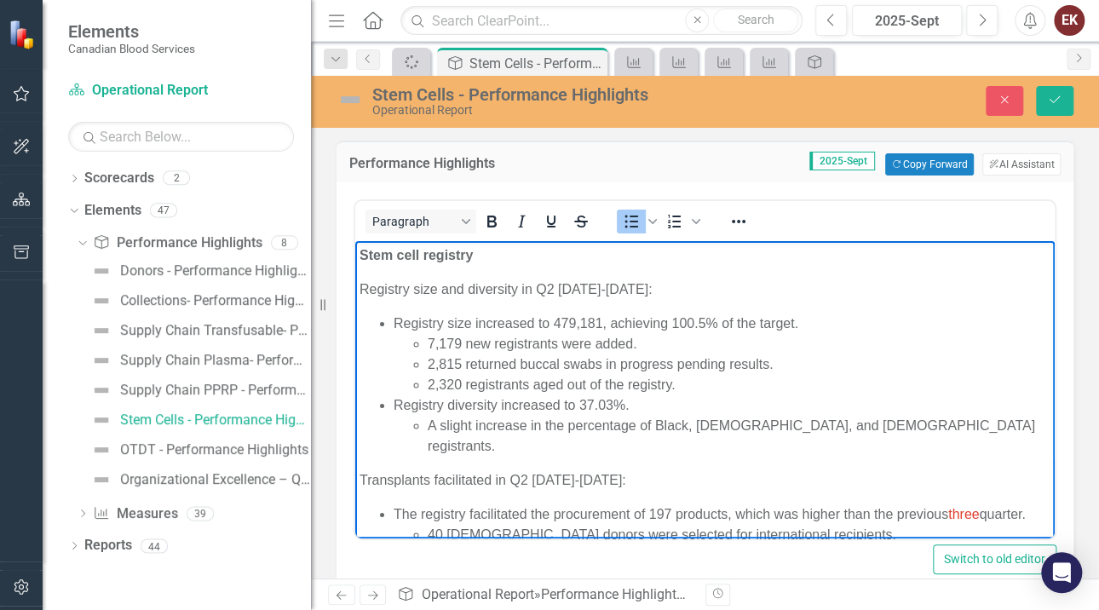
click at [430, 368] on li "2,815 returned buccal swabs in progress pending results." at bounding box center [739, 364] width 623 height 20
click at [1057, 95] on icon "Save" at bounding box center [1054, 100] width 15 height 12
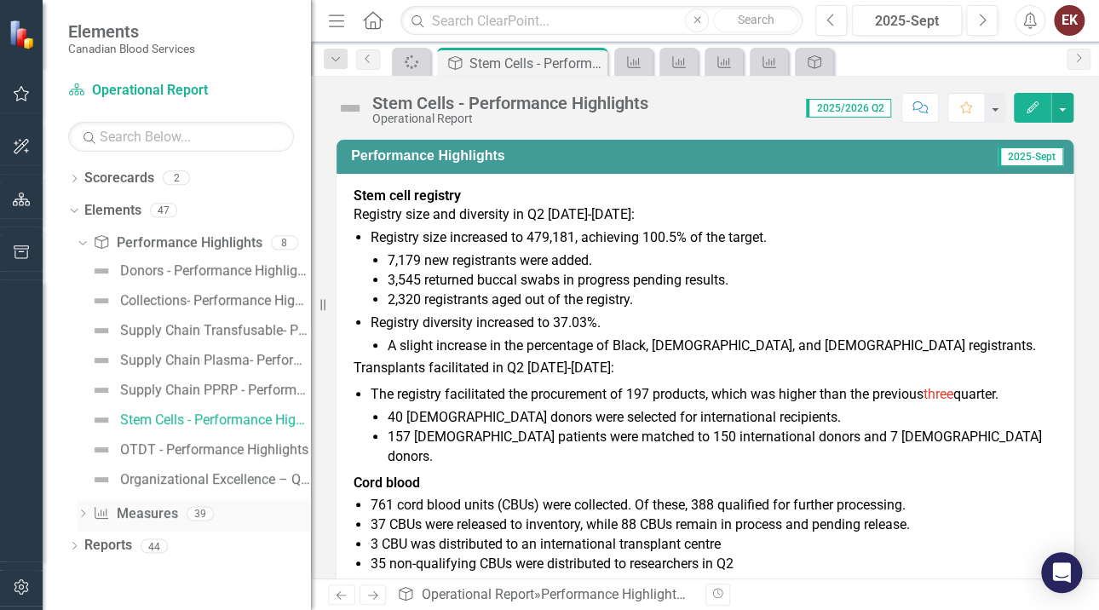
click at [78, 511] on icon "Dropdown" at bounding box center [83, 514] width 12 height 9
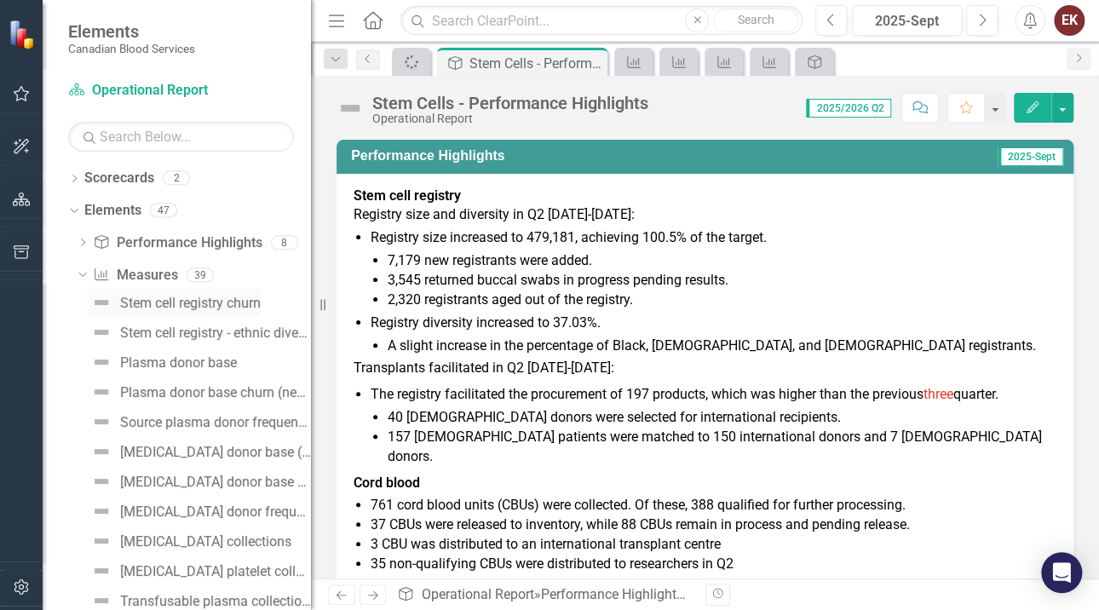
click at [158, 298] on div "Stem cell registry churn" at bounding box center [190, 303] width 141 height 15
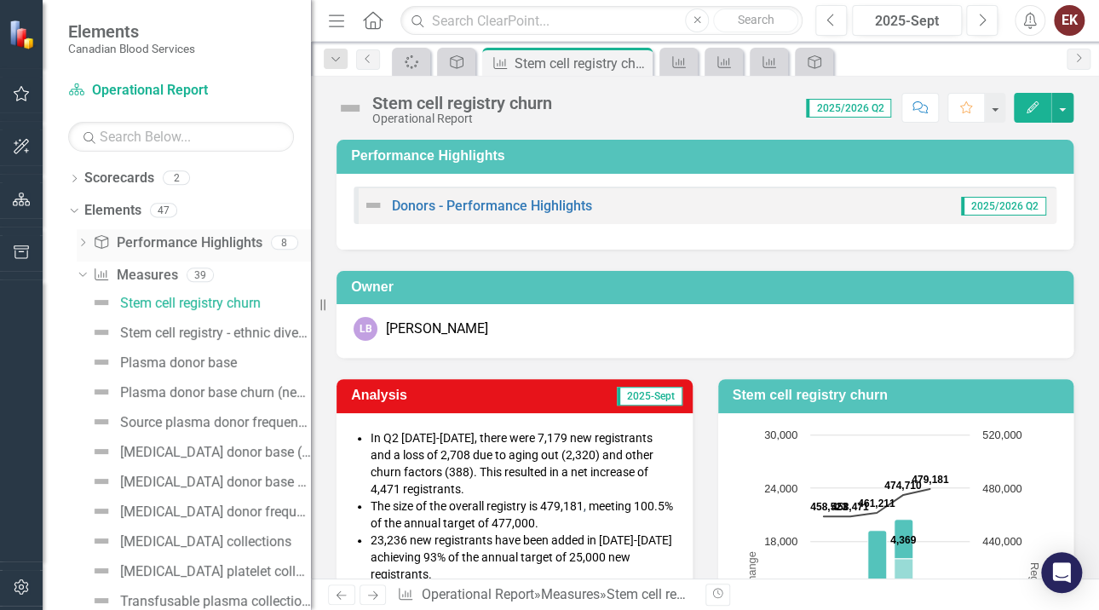
click at [81, 239] on icon "Dropdown" at bounding box center [83, 243] width 12 height 9
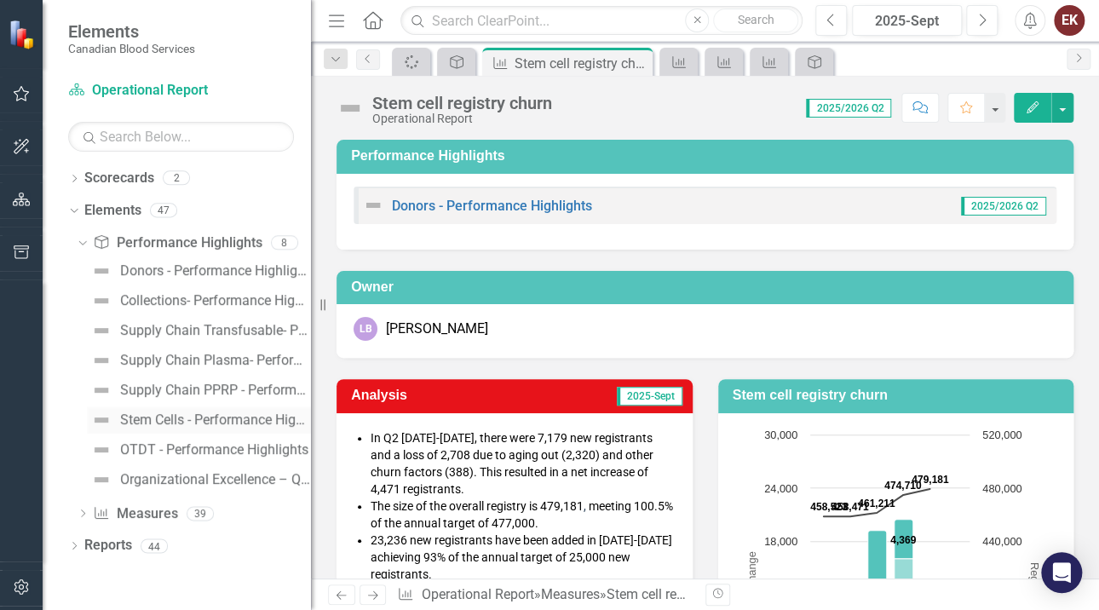
click at [143, 416] on div "Stem Cells - Performance Highlights" at bounding box center [215, 419] width 191 height 15
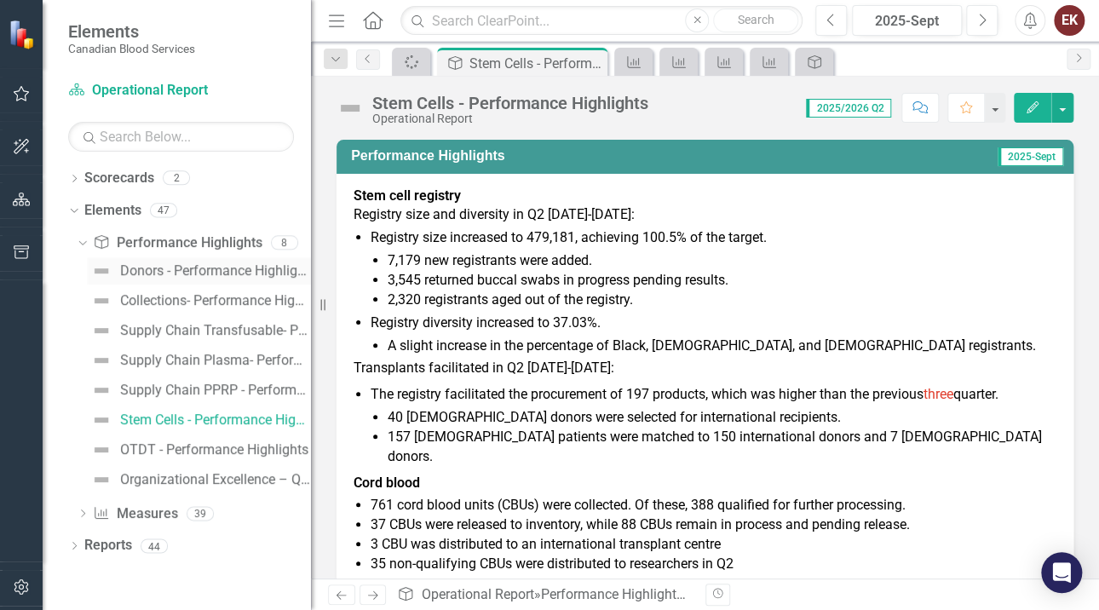
click at [187, 265] on div "Donors - Performance Highlights" at bounding box center [215, 270] width 191 height 15
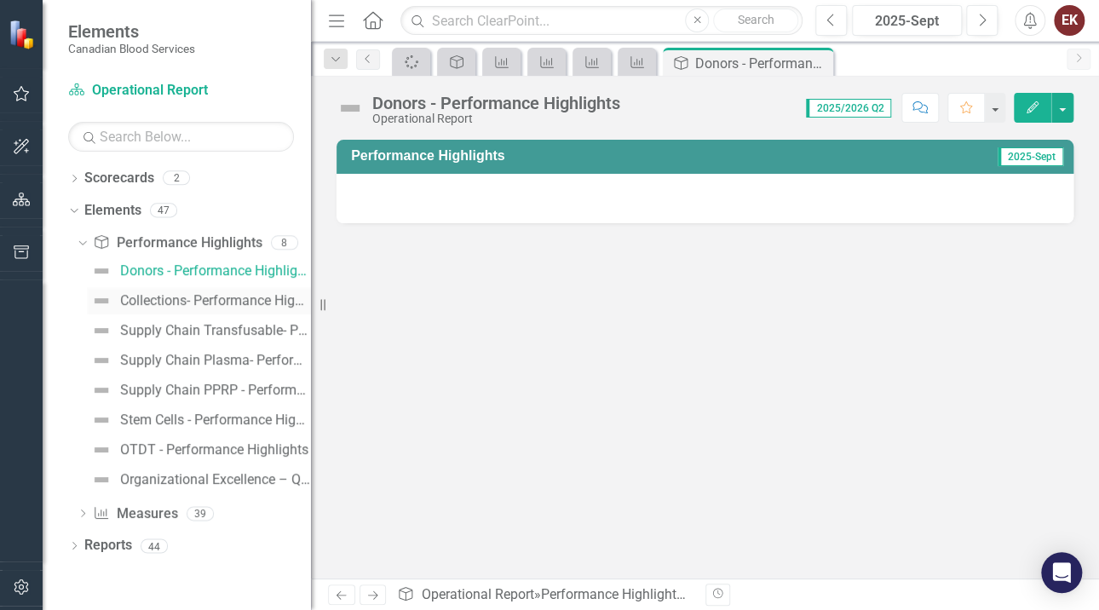
click at [207, 297] on div "Collections- Performance Highlights" at bounding box center [215, 300] width 191 height 15
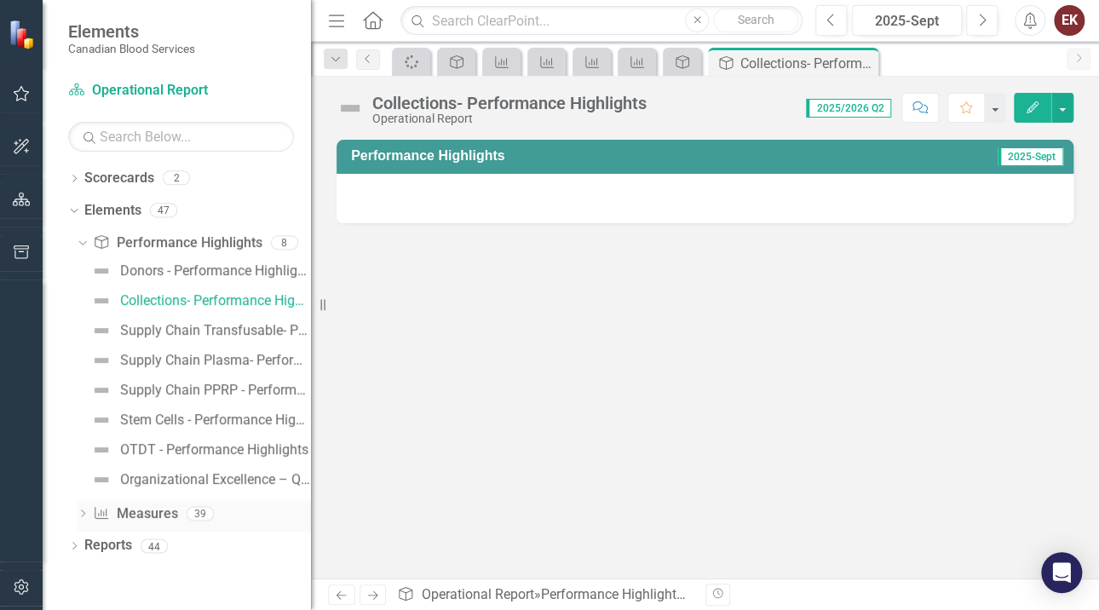
click at [86, 516] on icon "Dropdown" at bounding box center [83, 514] width 12 height 9
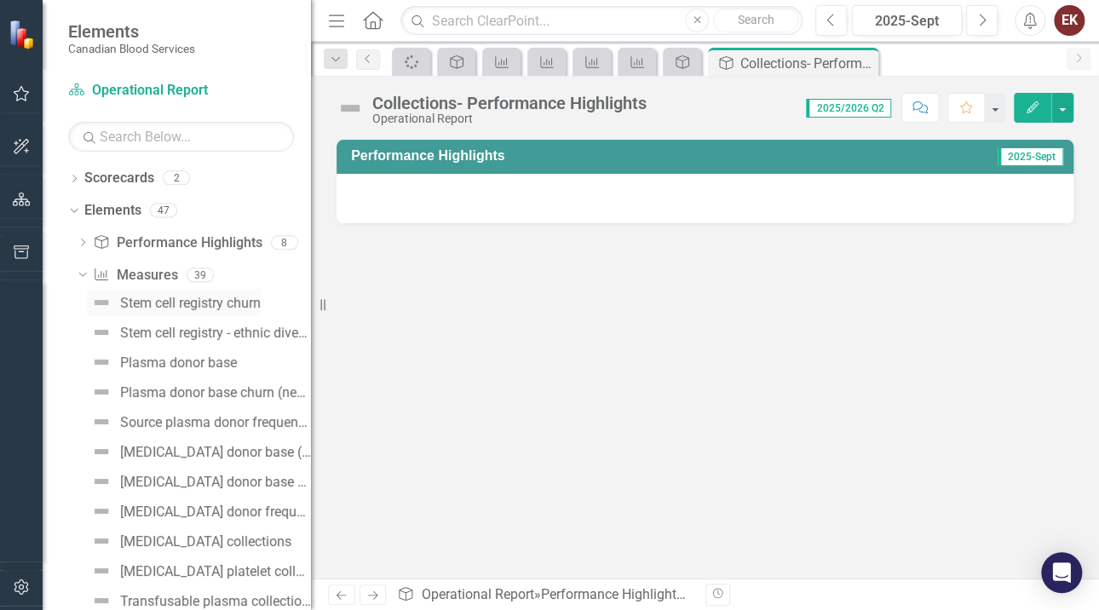
click at [230, 301] on div "Stem cell registry churn" at bounding box center [190, 303] width 141 height 15
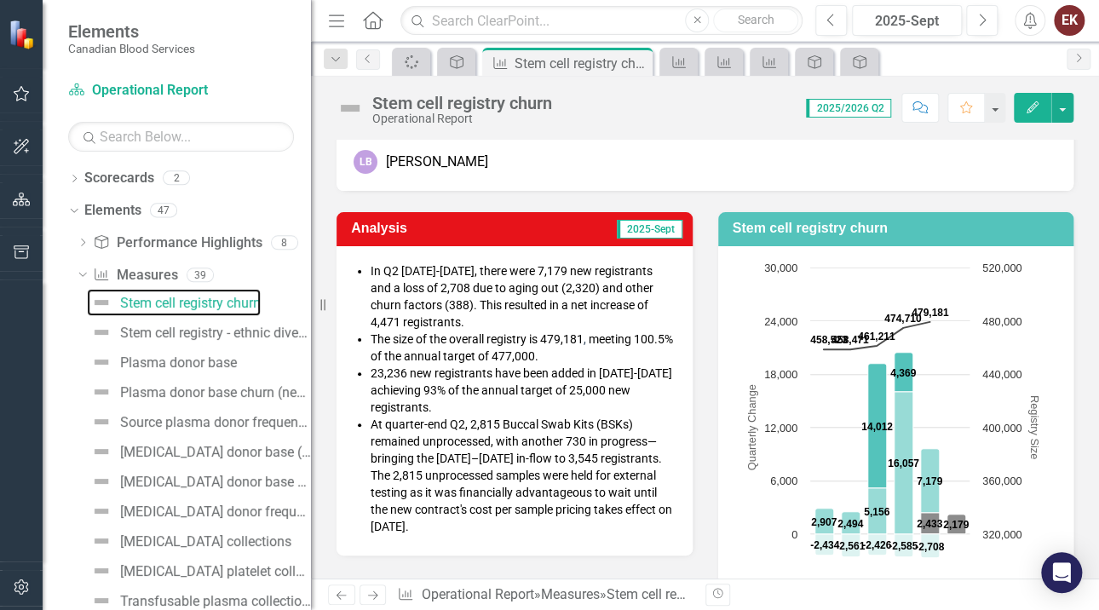
scroll to position [170, 0]
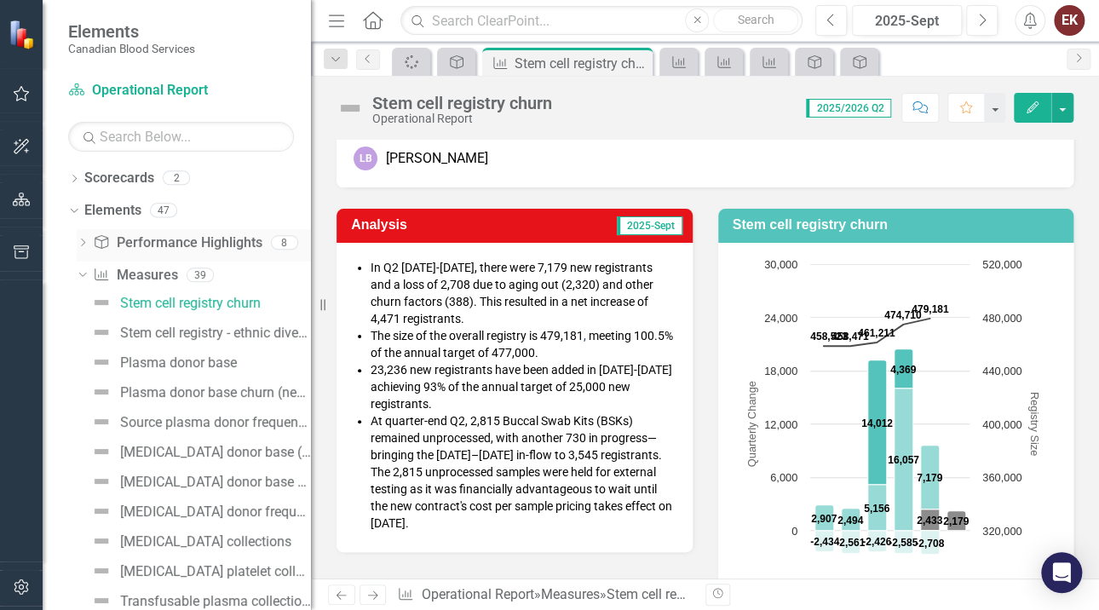
click at [83, 241] on icon "Dropdown" at bounding box center [83, 243] width 12 height 9
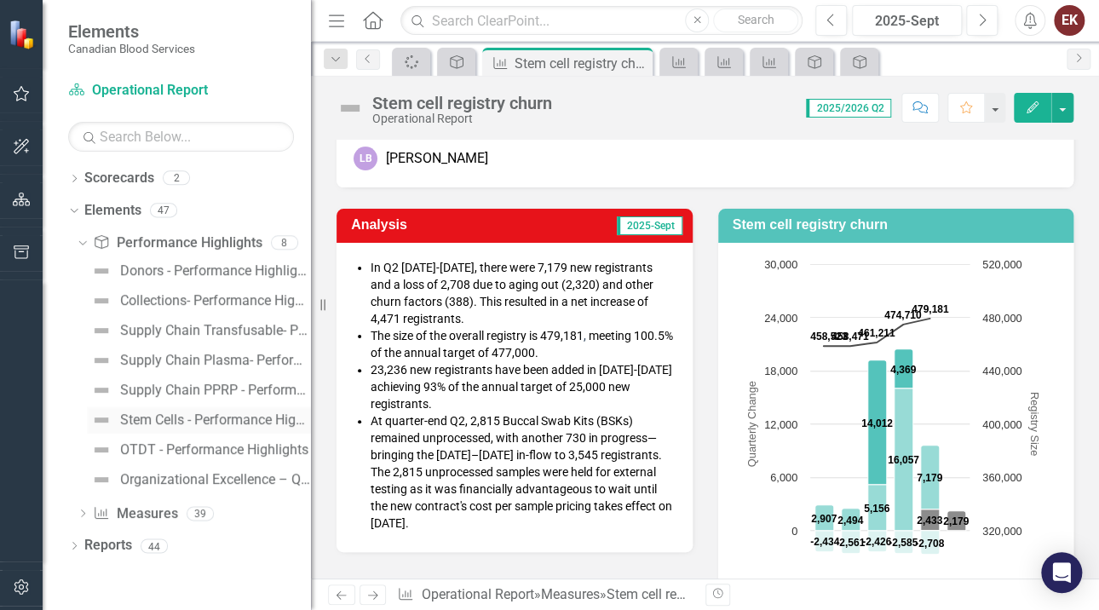
click at [147, 415] on div "Stem Cells - Performance Highlights" at bounding box center [215, 419] width 191 height 15
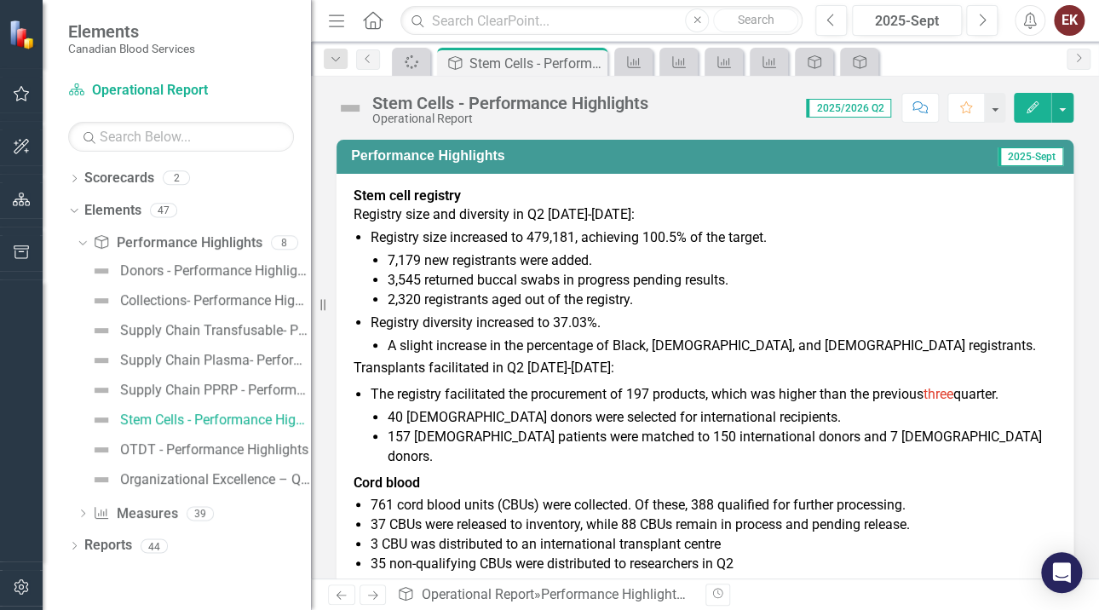
click at [413, 283] on li "3,545 returned buccal swabs in progress pending results." at bounding box center [722, 281] width 669 height 20
click at [402, 279] on li "3,545 returned buccal swabs in progress pending results." at bounding box center [722, 281] width 669 height 20
click at [403, 279] on li "3,545 returned buccal swabs in progress pending results." at bounding box center [722, 281] width 669 height 20
click at [399, 281] on li "3,545 returned buccal swabs in progress pending results." at bounding box center [722, 281] width 669 height 20
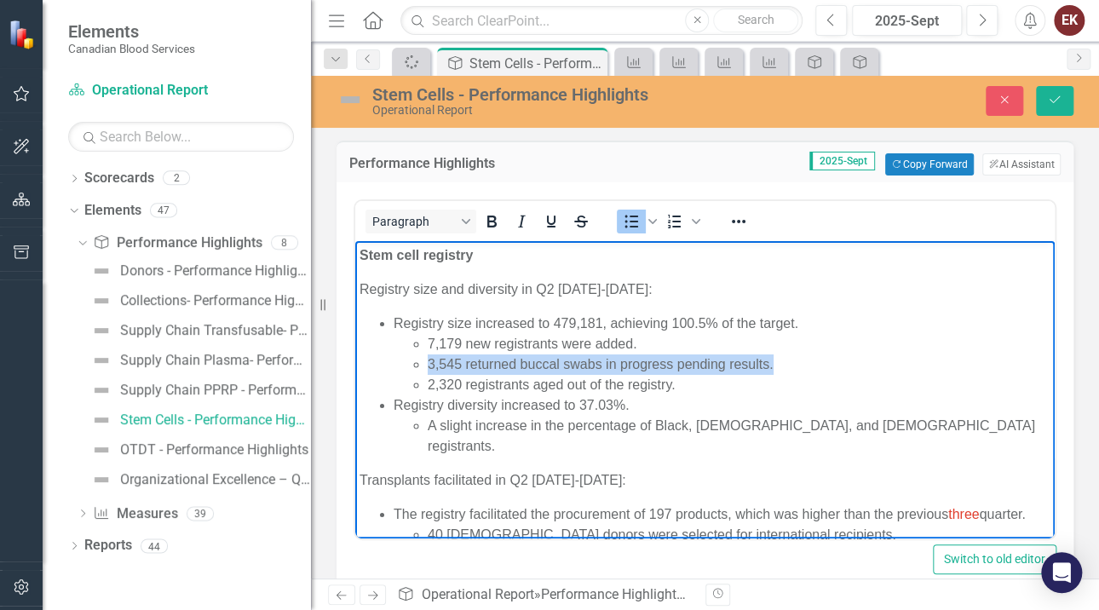
drag, startPoint x: 429, startPoint y: 365, endPoint x: 783, endPoint y: 361, distance: 354.5
click at [780, 362] on li "3,545 returned buccal swabs in progress pending results." at bounding box center [739, 364] width 623 height 20
click at [683, 366] on li "3,545 returned buccal swabs in progress pending results." at bounding box center [739, 364] width 623 height 20
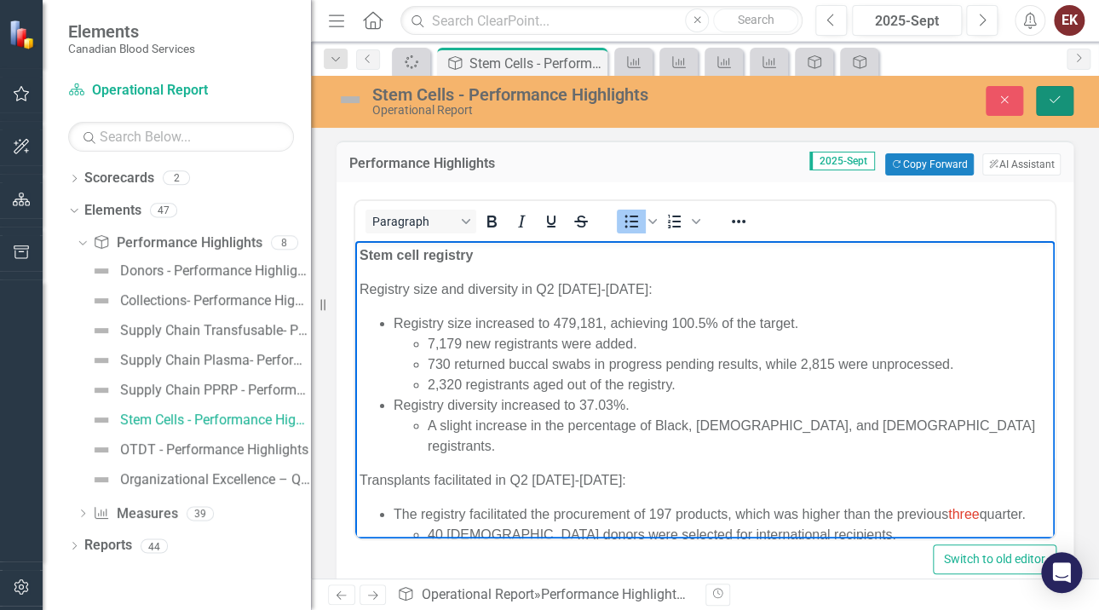
click at [1063, 95] on button "Save" at bounding box center [1054, 101] width 37 height 30
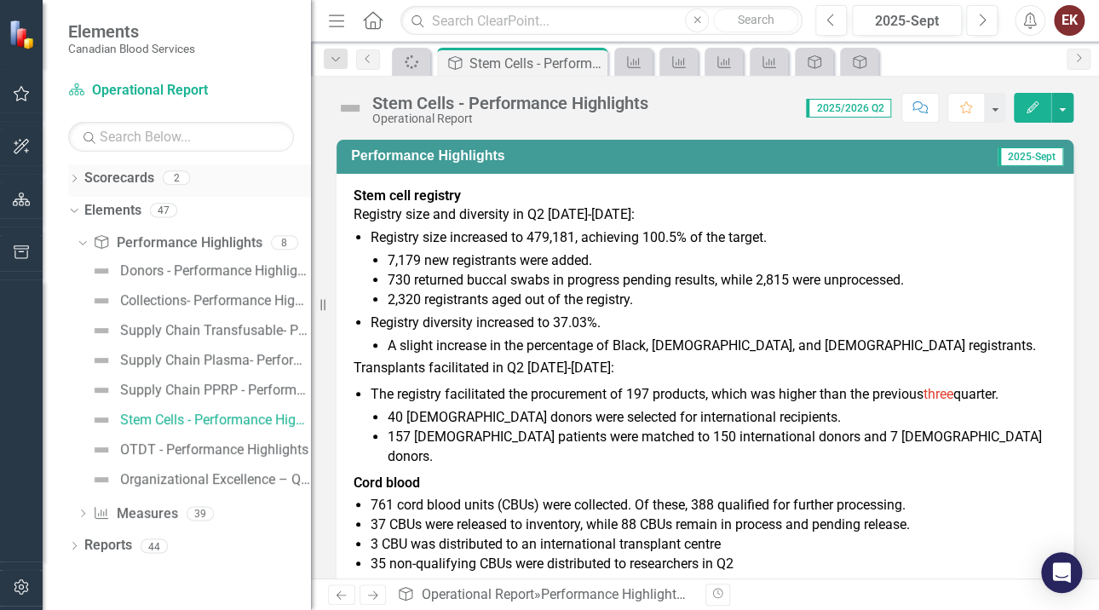
click at [76, 176] on icon "Dropdown" at bounding box center [74, 180] width 12 height 9
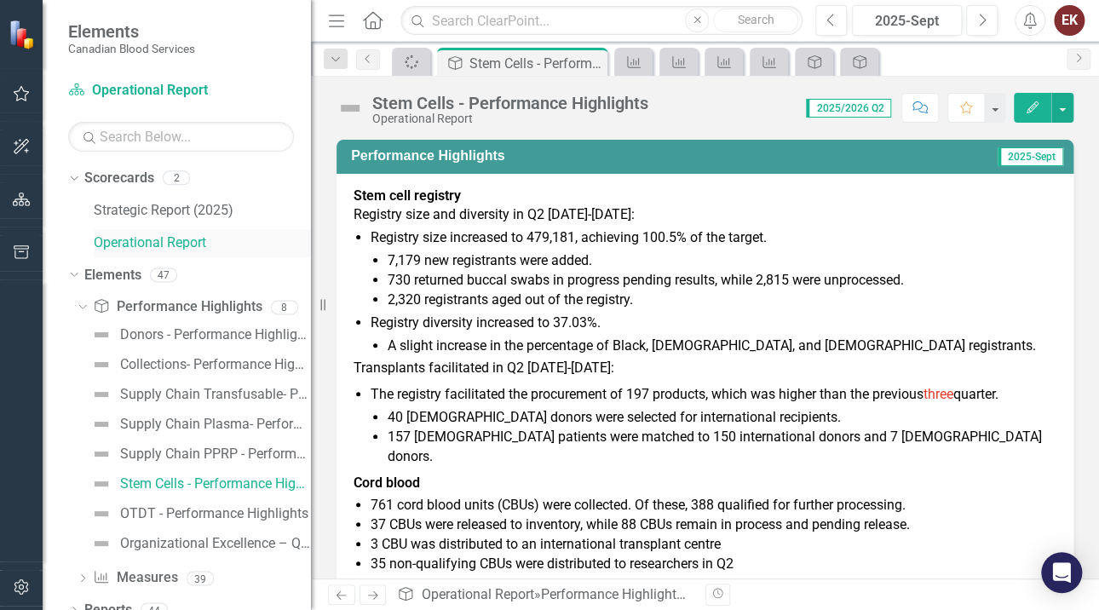
click at [124, 239] on link "Operational Report" at bounding box center [202, 243] width 217 height 20
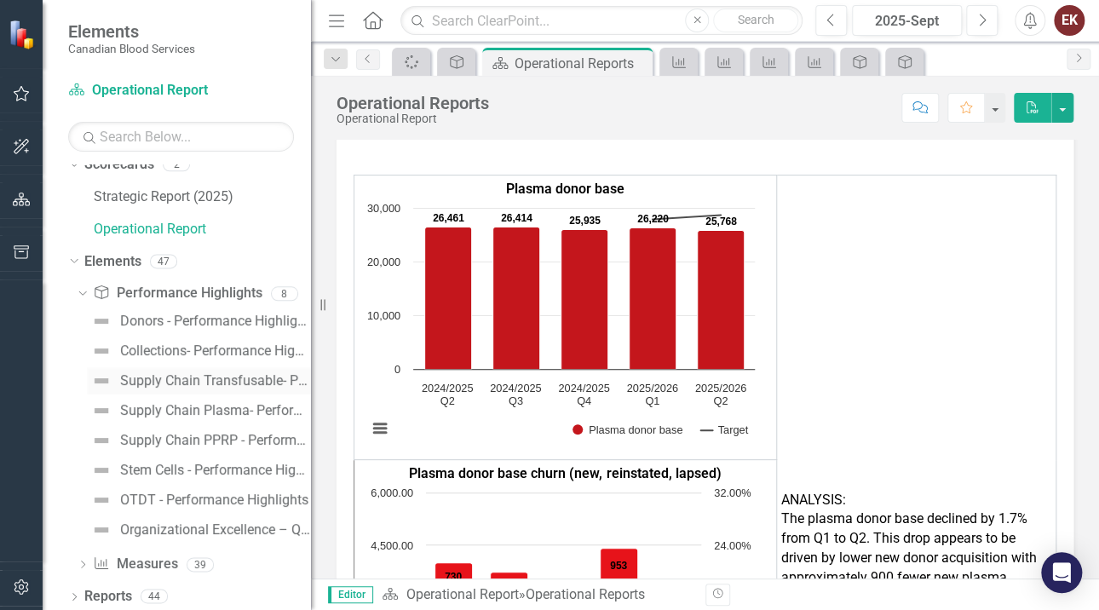
scroll to position [18, 0]
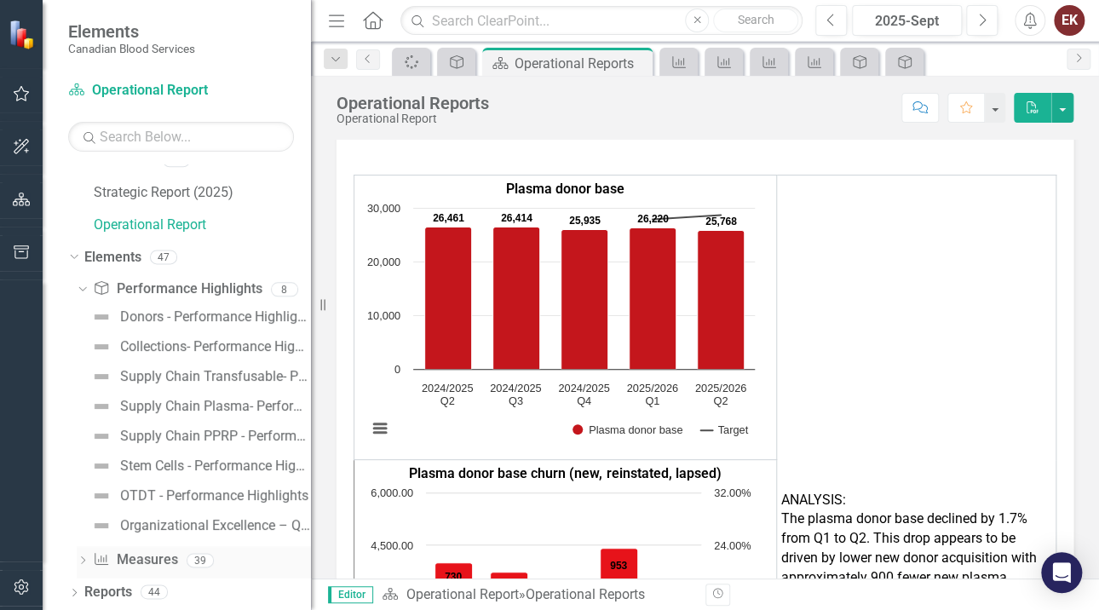
click at [84, 556] on div "Dropdown" at bounding box center [83, 563] width 12 height 14
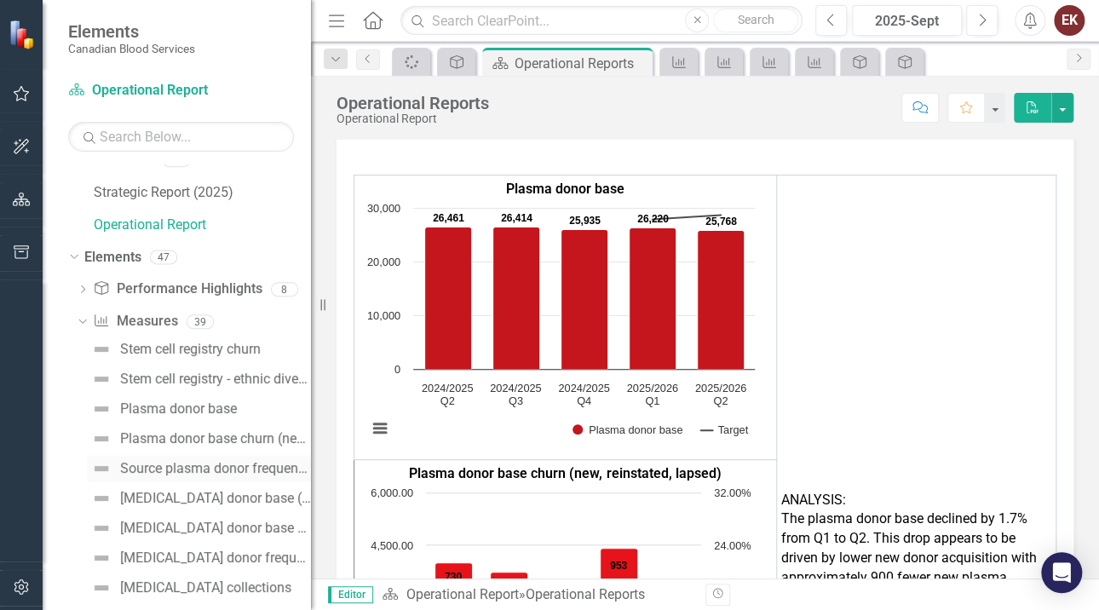
scroll to position [188, 0]
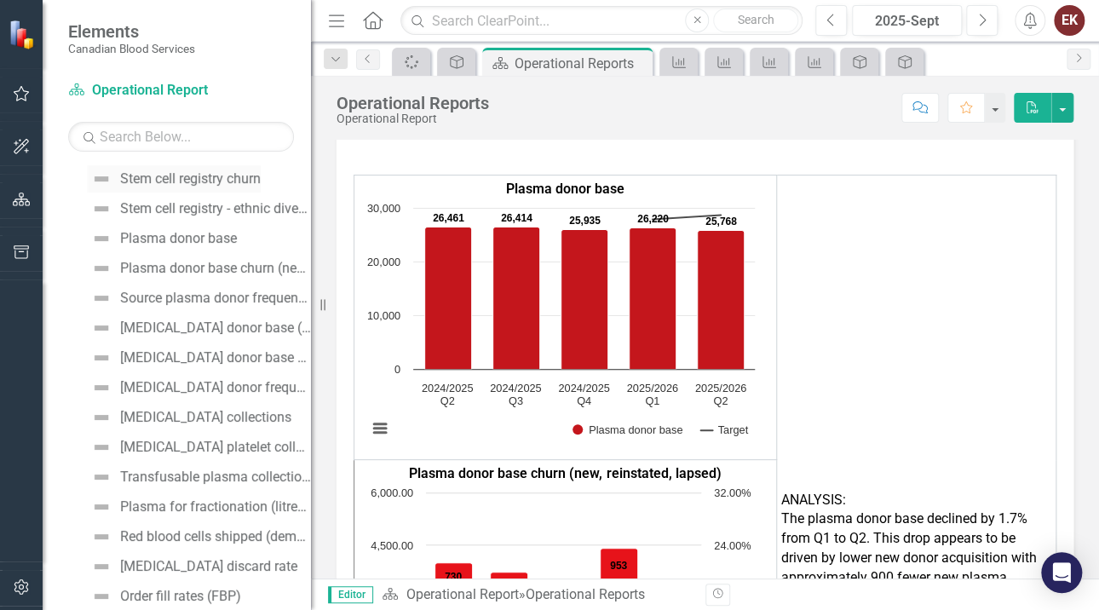
click at [192, 175] on div "Stem cell registry churn" at bounding box center [190, 178] width 141 height 15
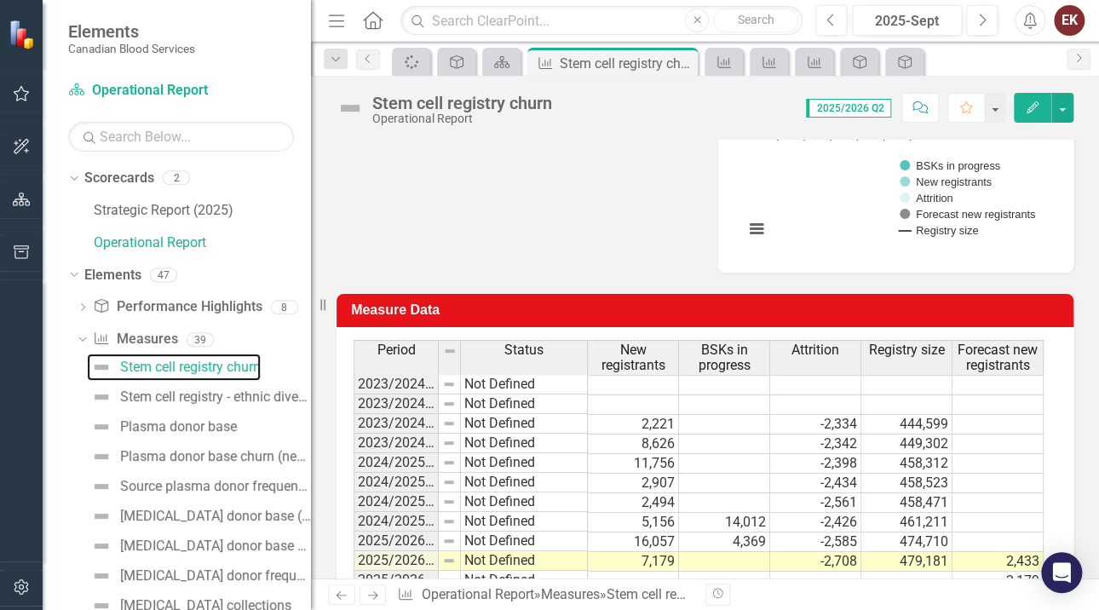
scroll to position [754, 0]
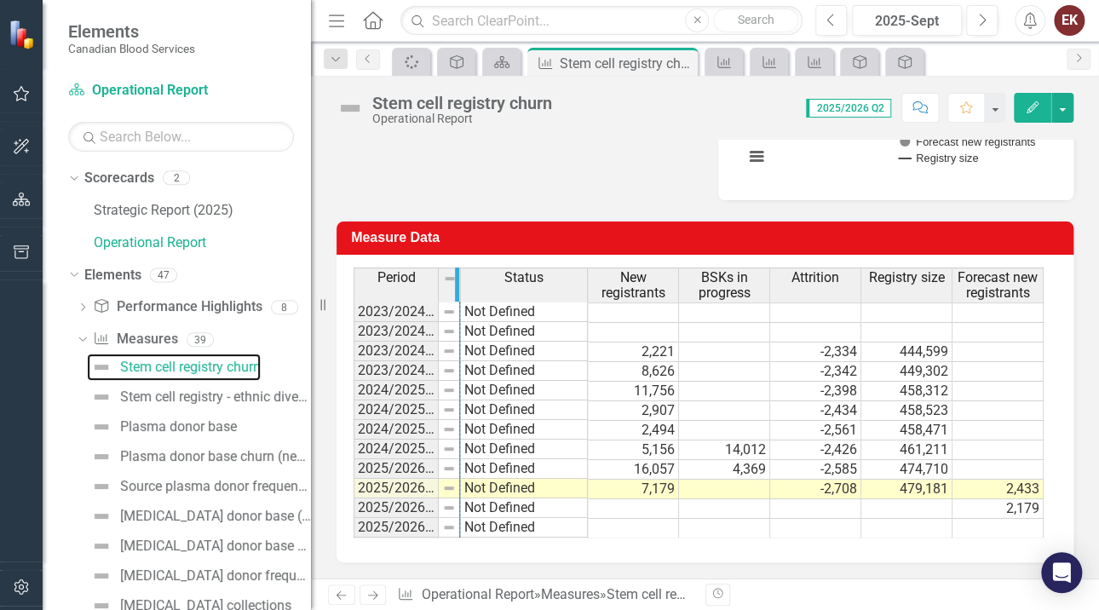
drag, startPoint x: 436, startPoint y: 290, endPoint x: 459, endPoint y: 293, distance: 23.3
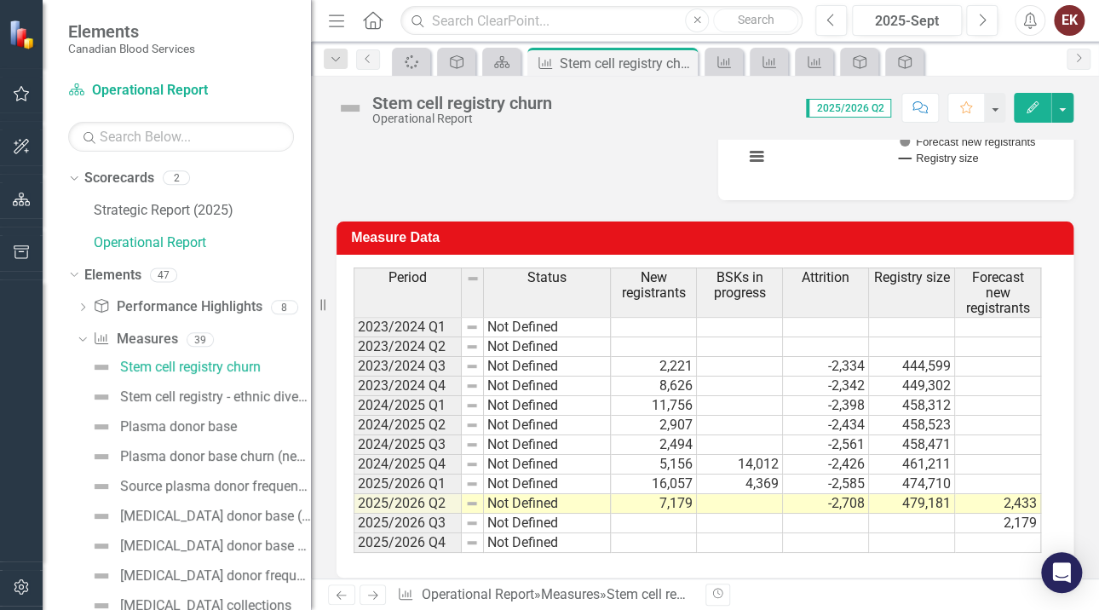
click at [986, 504] on td "2,433" at bounding box center [998, 504] width 86 height 20
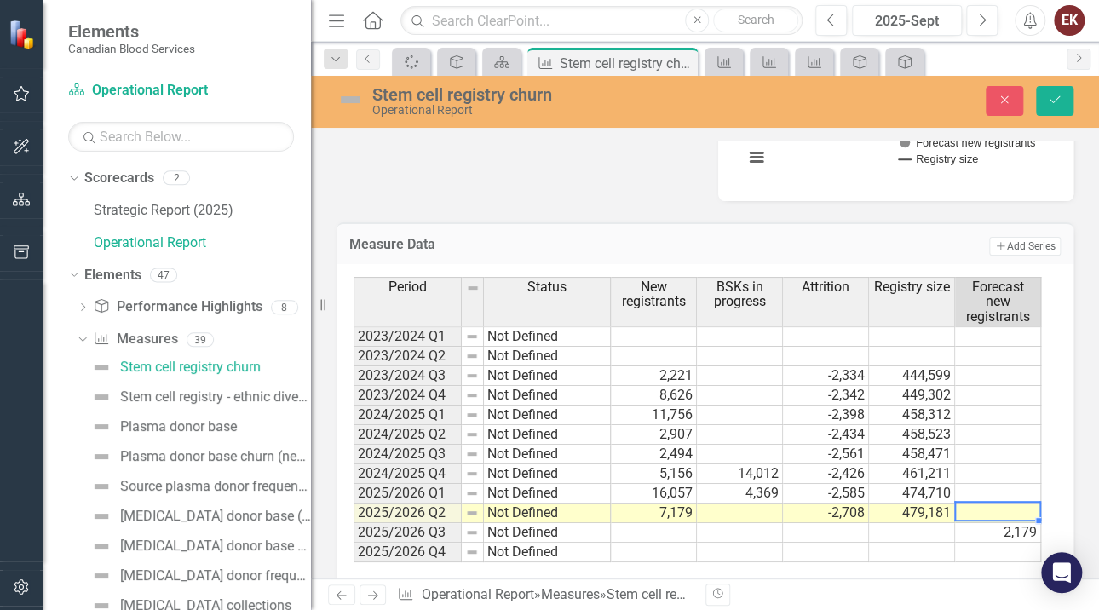
click at [987, 531] on td "2,179" at bounding box center [998, 533] width 86 height 20
type textarea "1370"
click at [1054, 98] on icon "Save" at bounding box center [1054, 100] width 15 height 12
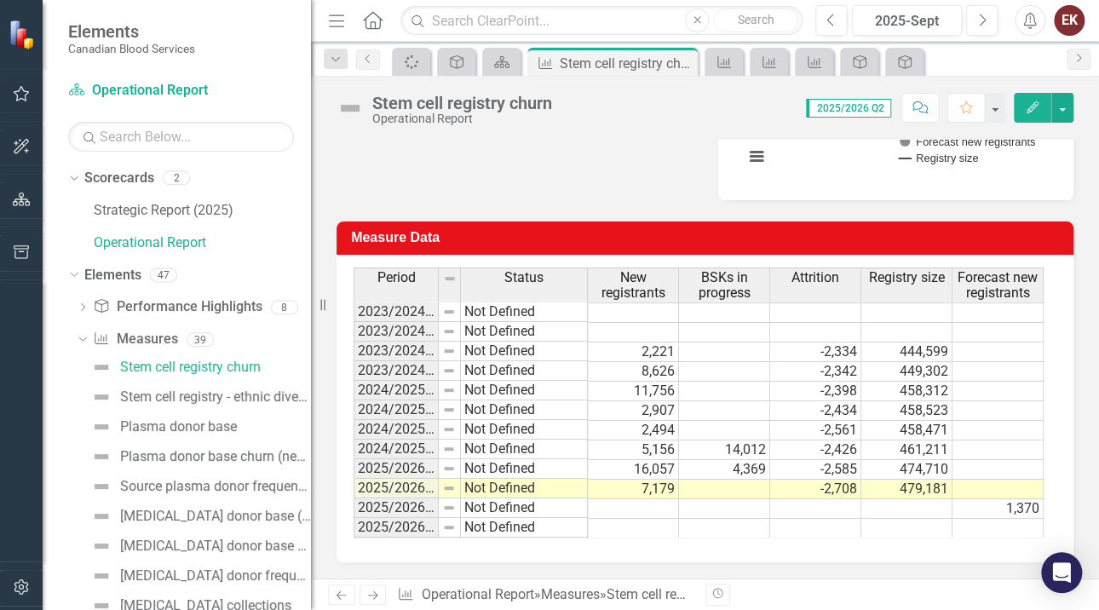
click at [747, 487] on td at bounding box center [724, 490] width 91 height 20
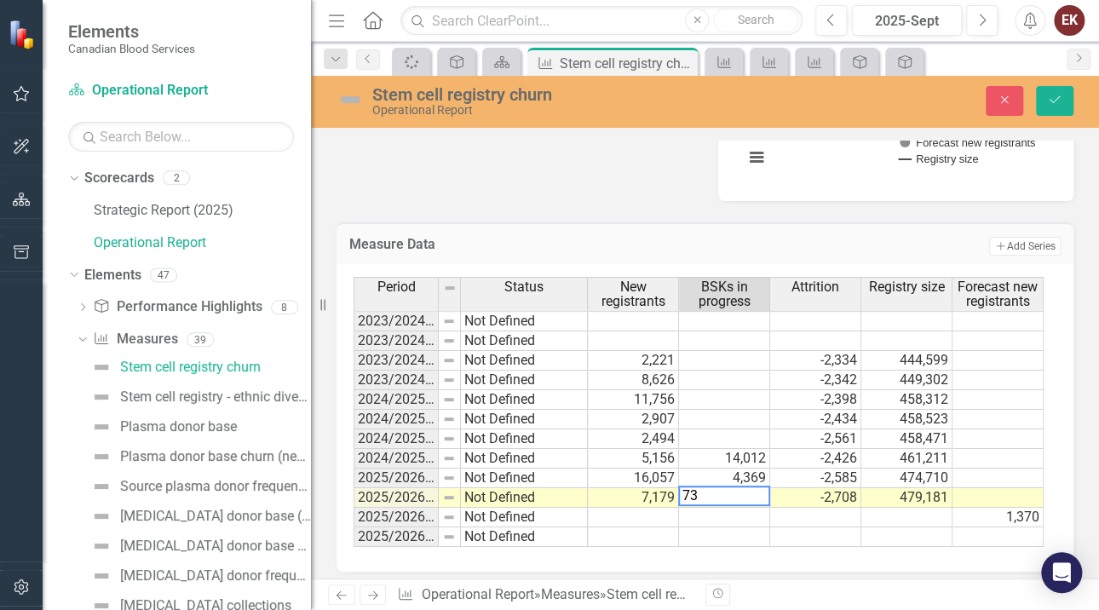
type textarea "730"
click at [1053, 96] on icon "Save" at bounding box center [1054, 100] width 15 height 12
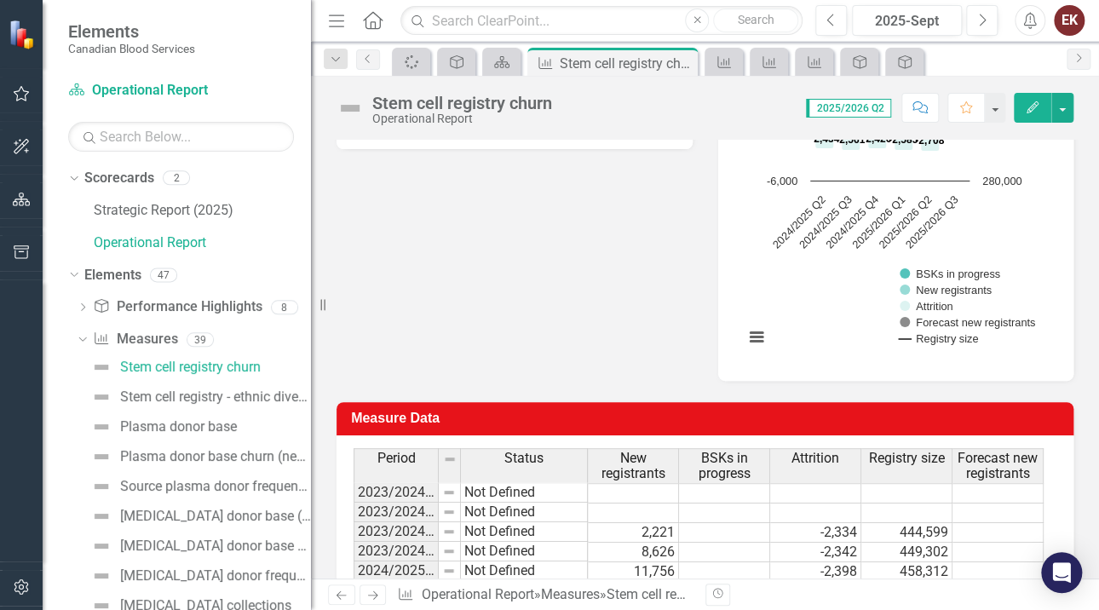
scroll to position [584, 0]
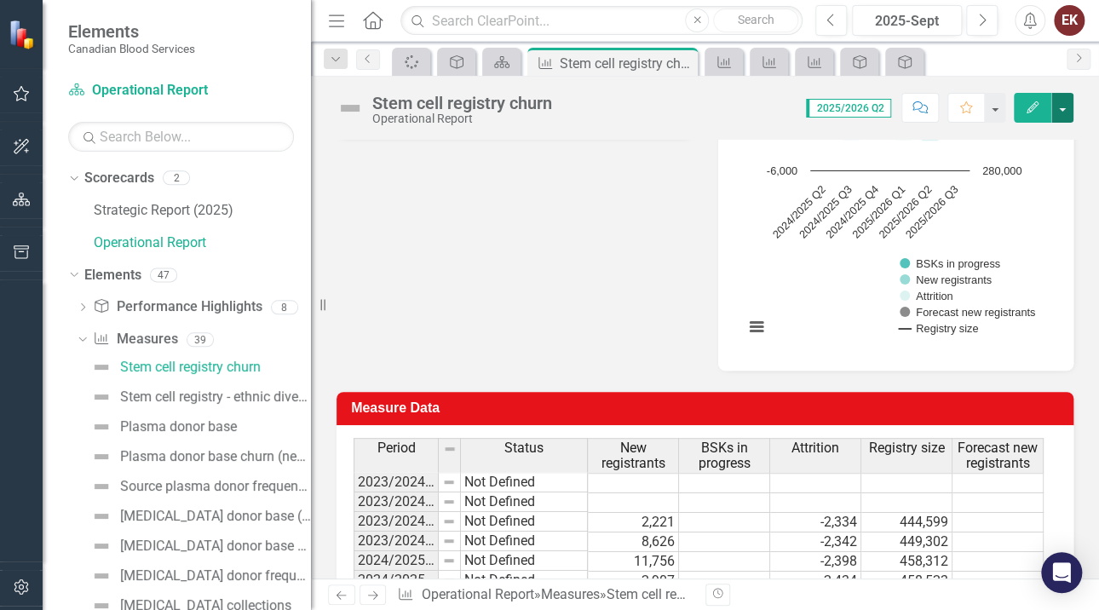
click at [1063, 108] on button "button" at bounding box center [1062, 108] width 22 height 30
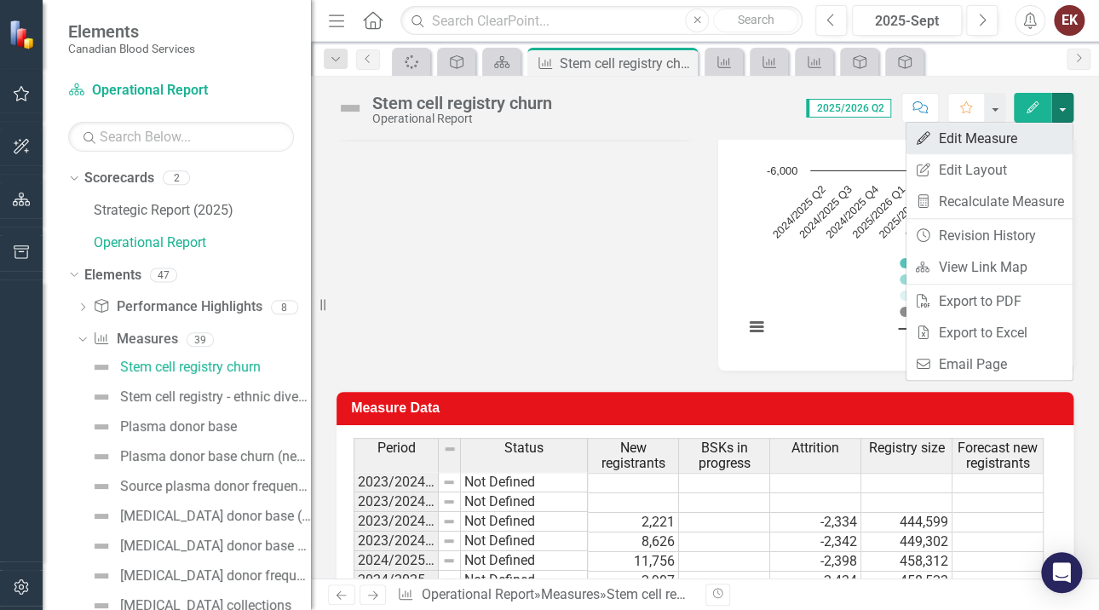
click at [981, 135] on link "Edit Edit Measure" at bounding box center [990, 139] width 166 height 32
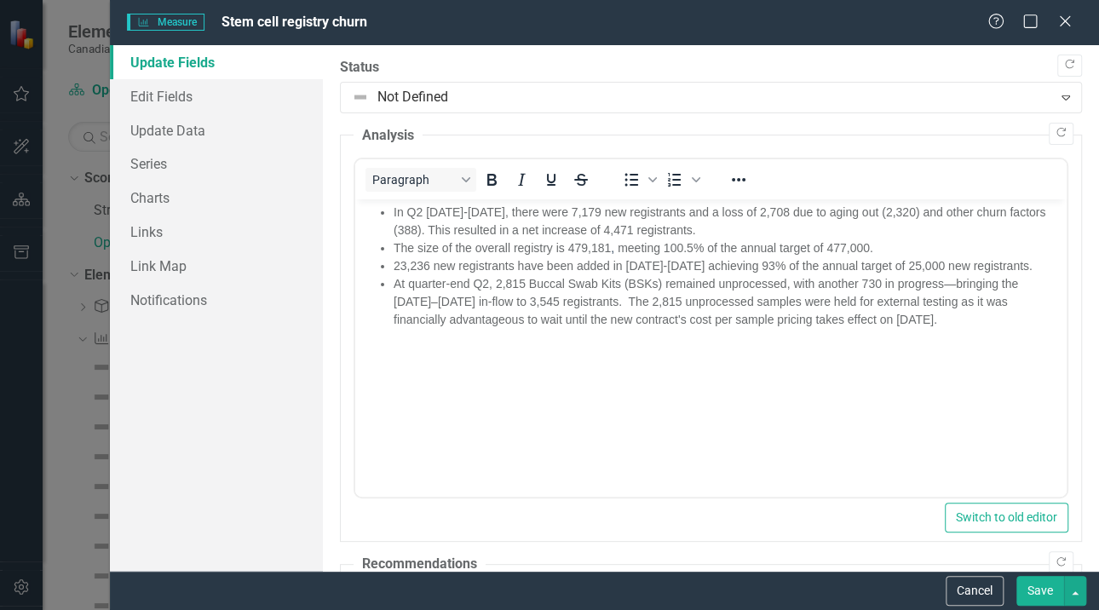
scroll to position [0, 0]
click at [965, 586] on button "Cancel" at bounding box center [975, 591] width 58 height 30
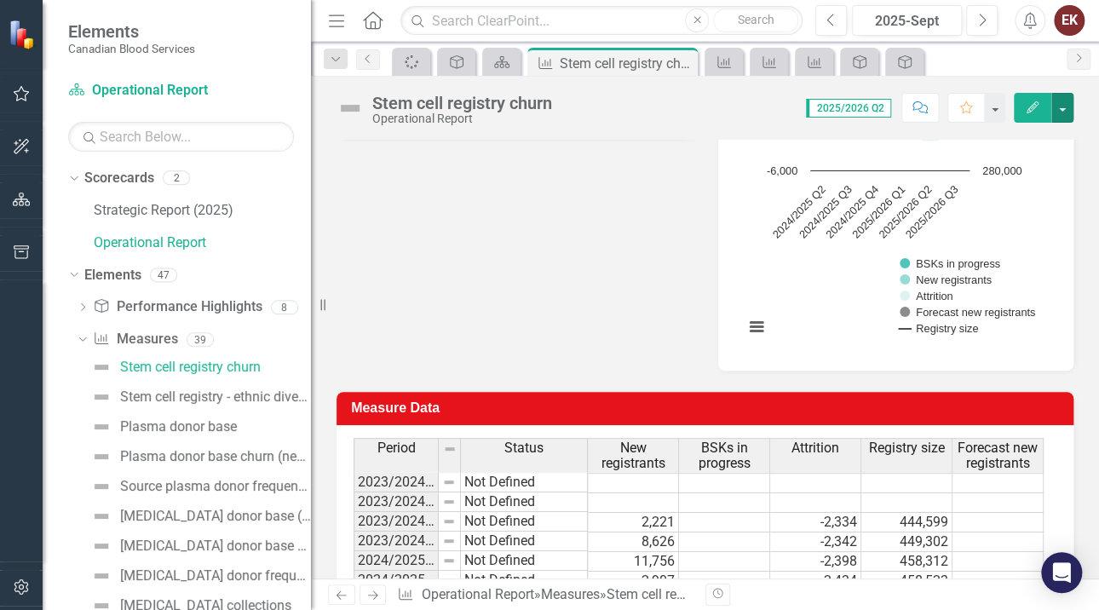
scroll to position [754, 0]
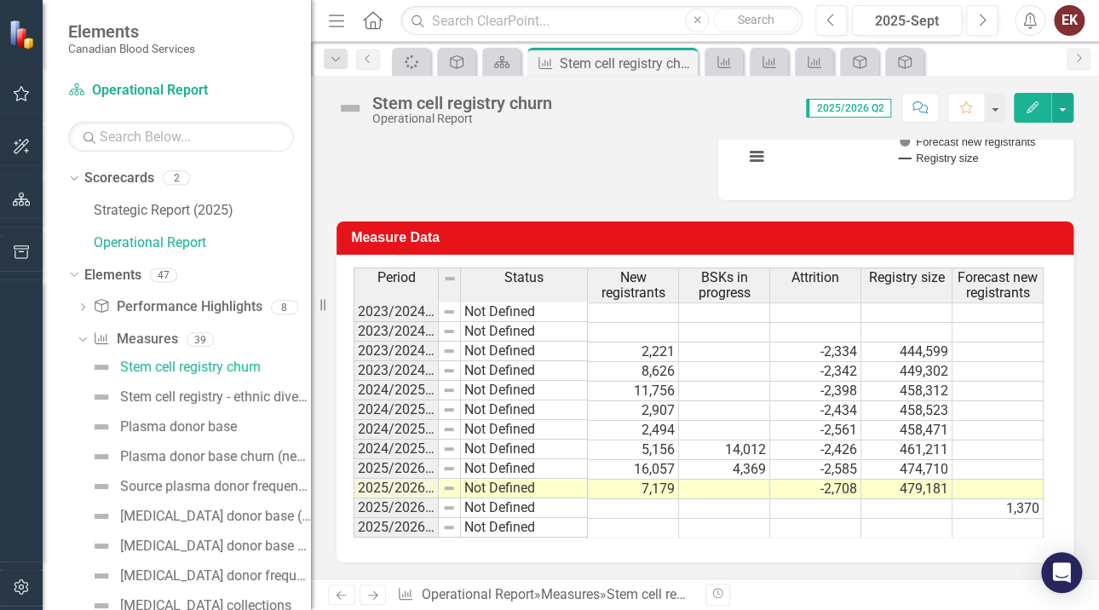
click at [747, 487] on td at bounding box center [724, 490] width 91 height 20
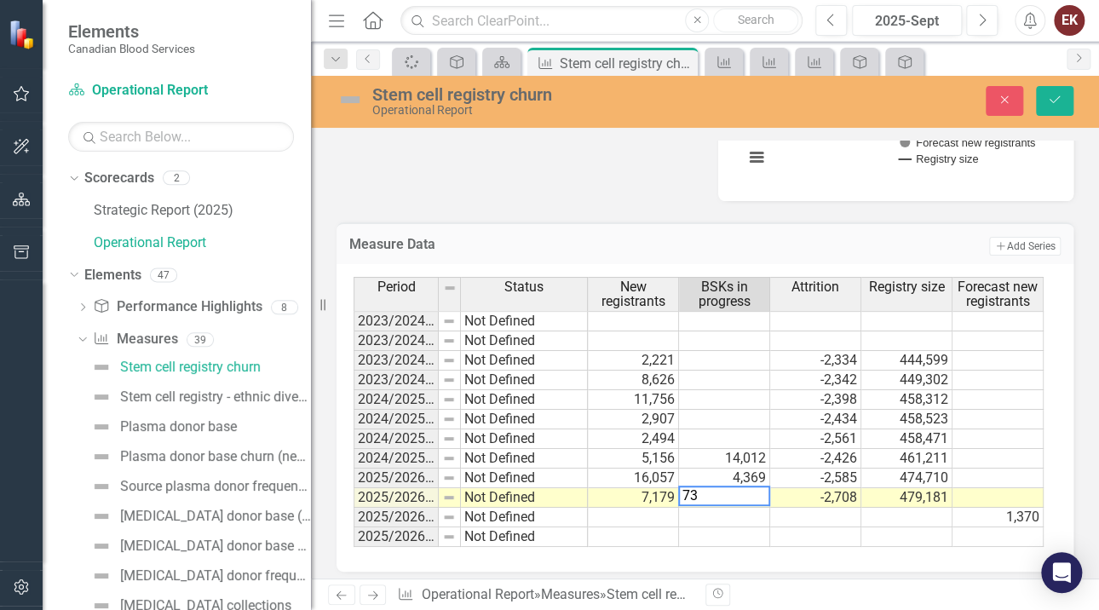
type textarea "730"
click at [1047, 101] on icon "Save" at bounding box center [1054, 100] width 15 height 12
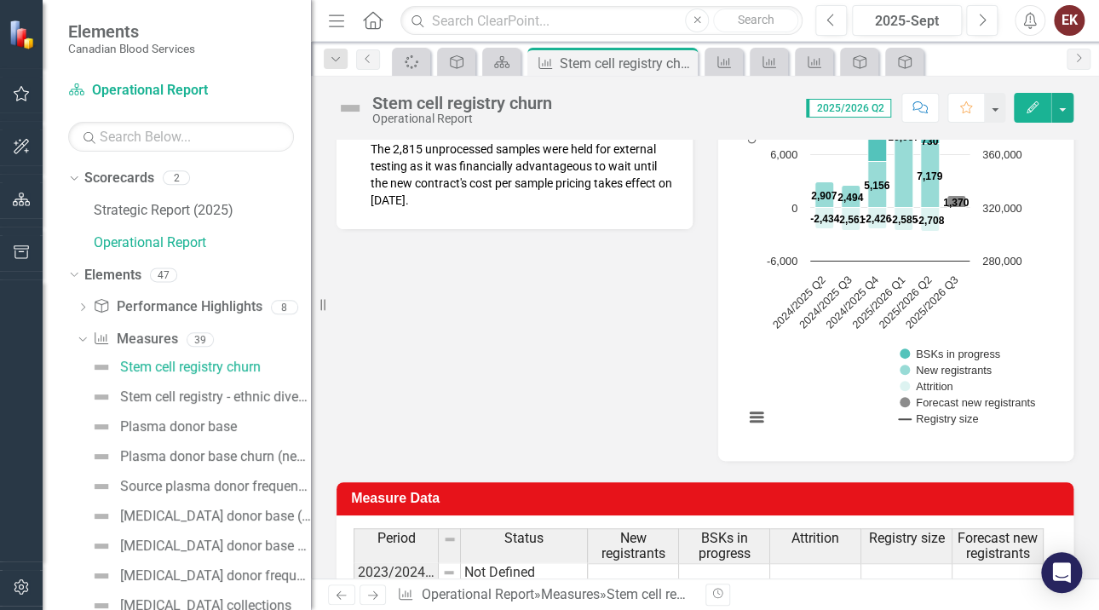
scroll to position [596, 0]
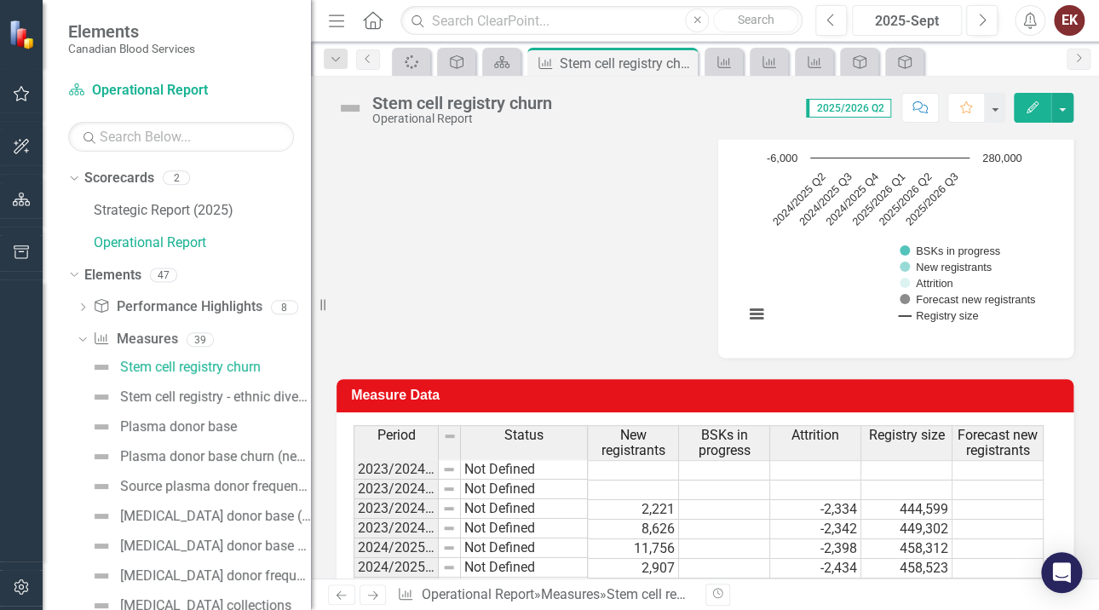
click at [925, 9] on button "2025-Sept" at bounding box center [907, 20] width 110 height 31
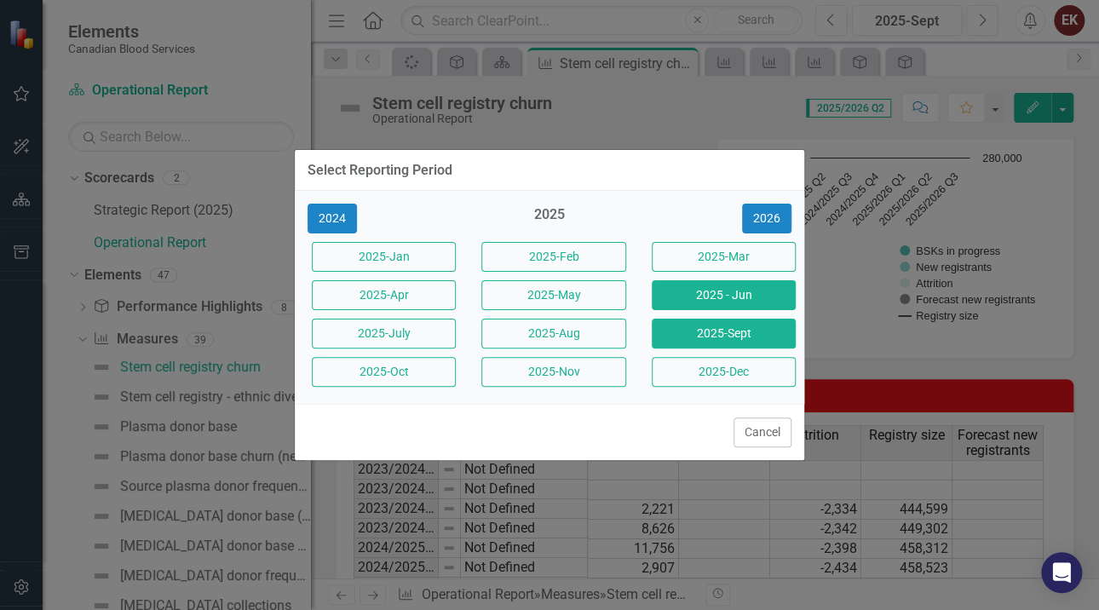
click at [706, 294] on button "2025 - Jun" at bounding box center [724, 295] width 144 height 30
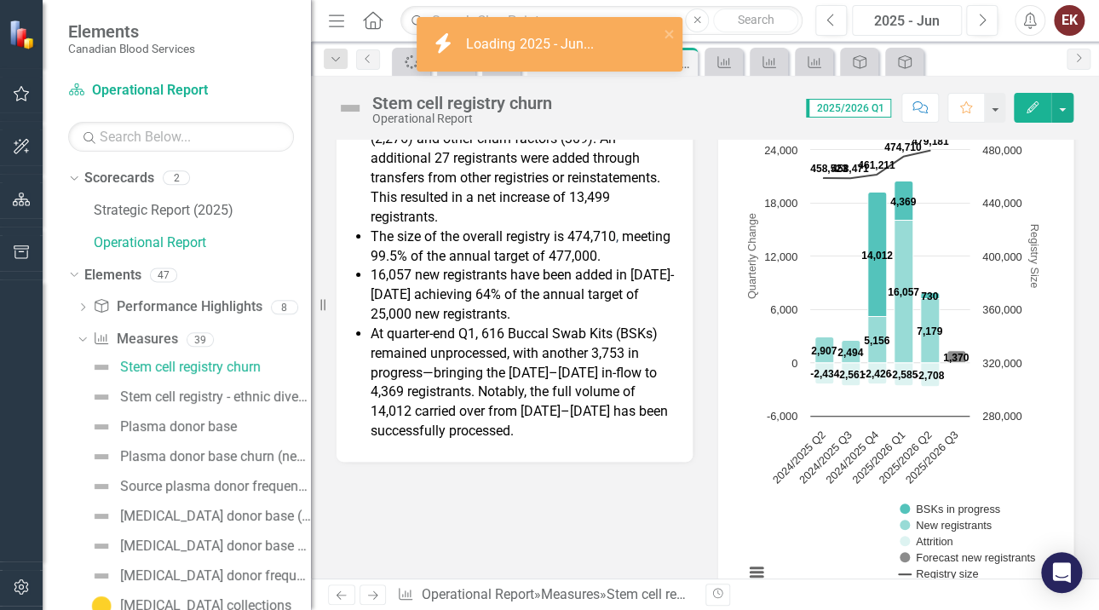
scroll to position [341, 0]
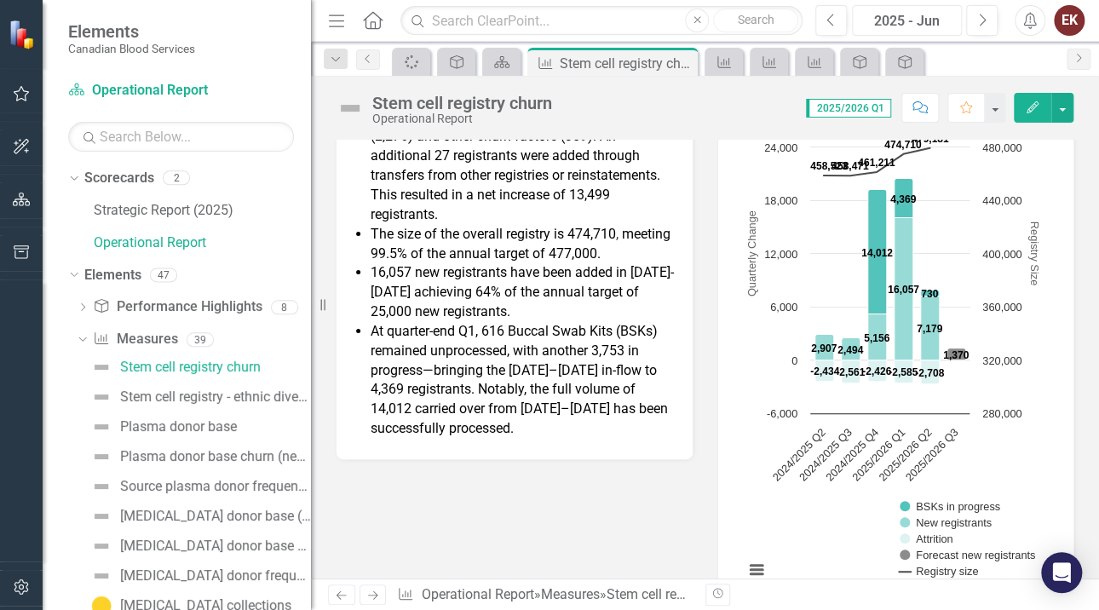
click at [911, 13] on div "2025 - Jun" at bounding box center [907, 21] width 98 height 20
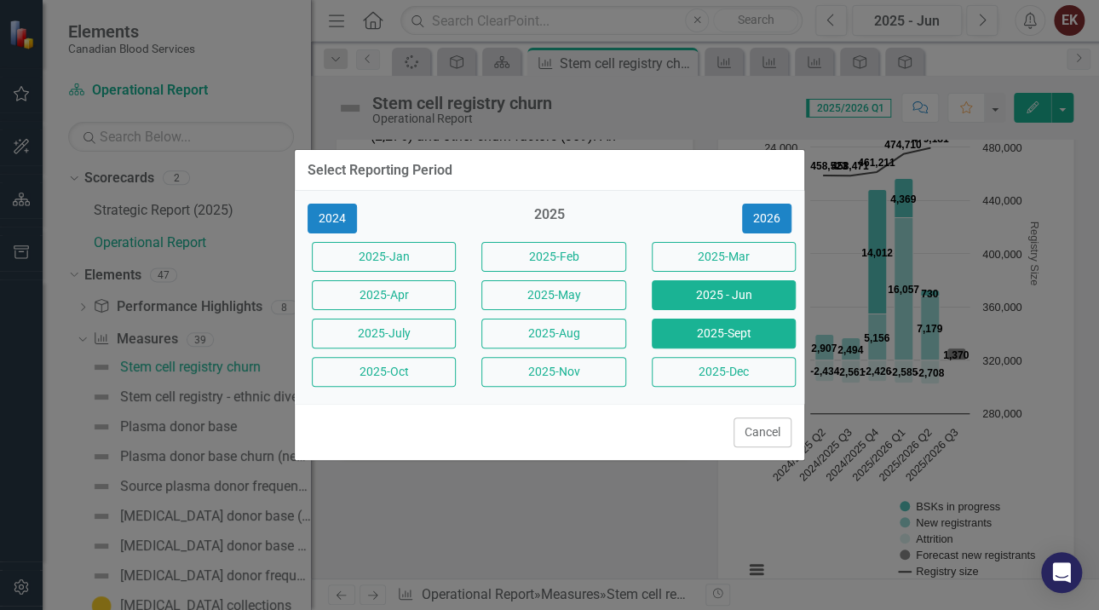
click at [745, 339] on button "2025-Sept" at bounding box center [724, 334] width 144 height 30
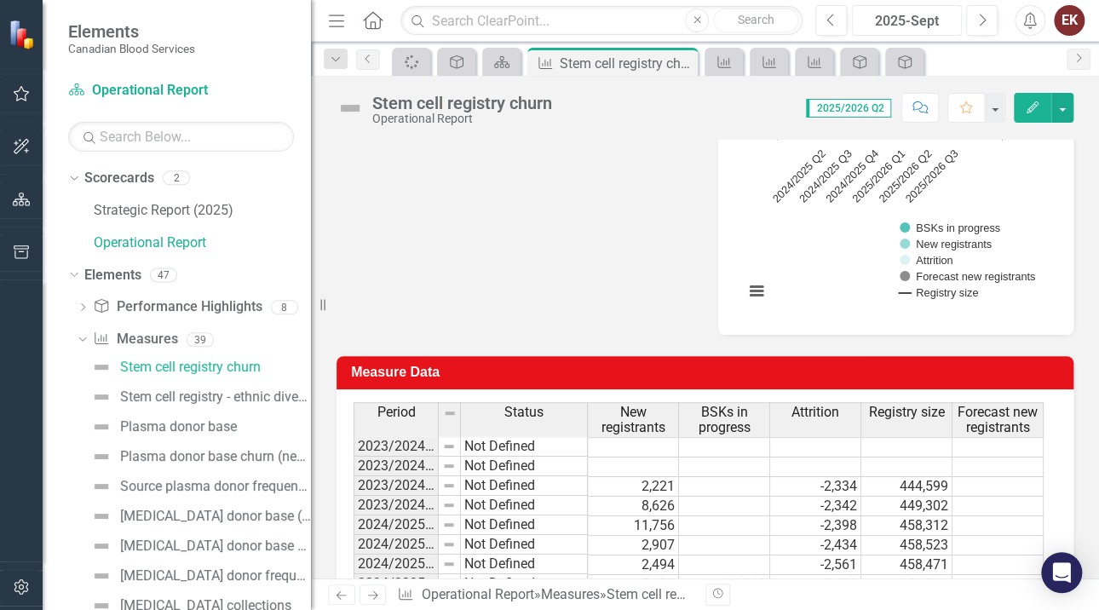
scroll to position [754, 0]
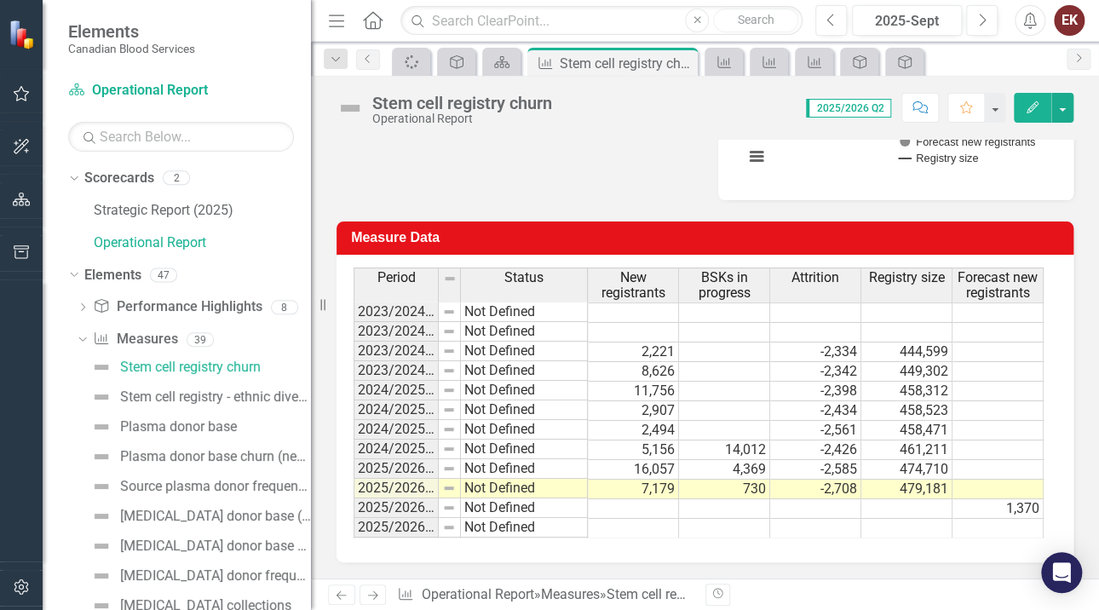
click at [737, 491] on td "730" at bounding box center [724, 490] width 91 height 20
click at [737, 484] on td "730" at bounding box center [724, 490] width 91 height 20
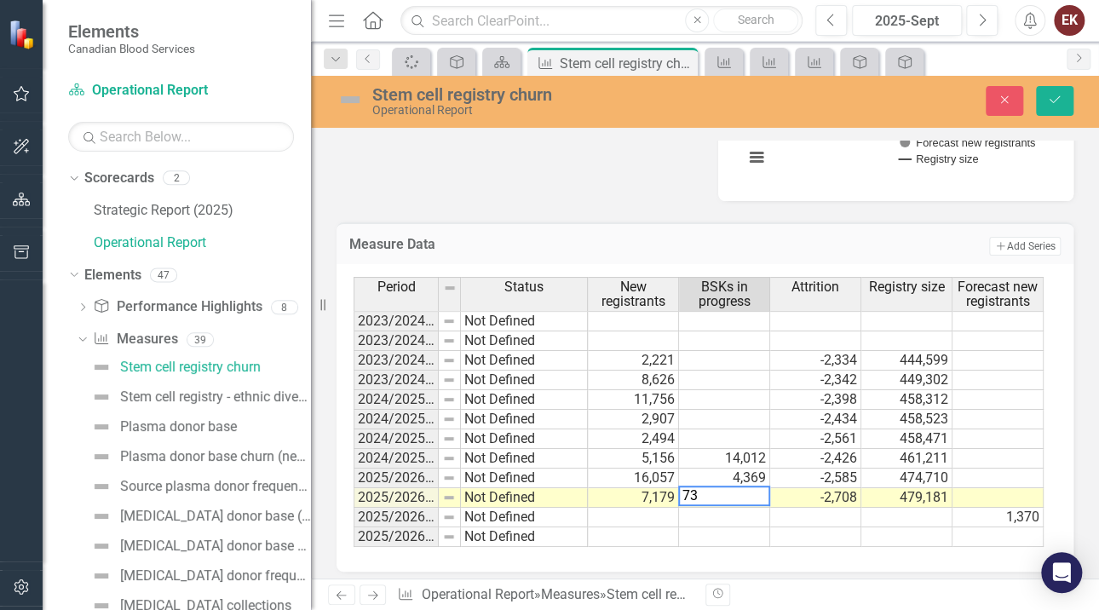
type textarea "7"
type textarea "3545"
click at [706, 518] on td at bounding box center [724, 518] width 91 height 20
click at [1054, 86] on button "Save" at bounding box center [1054, 101] width 37 height 30
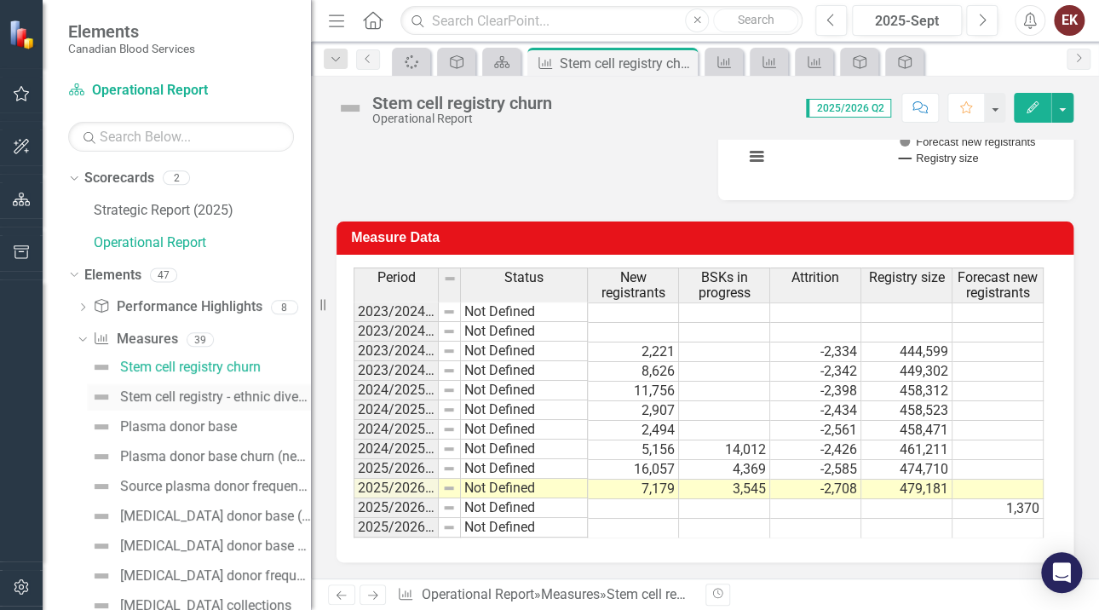
click at [257, 394] on div "Stem cell registry - ethnic diversity" at bounding box center [215, 396] width 191 height 15
